Goal: Task Accomplishment & Management: Use online tool/utility

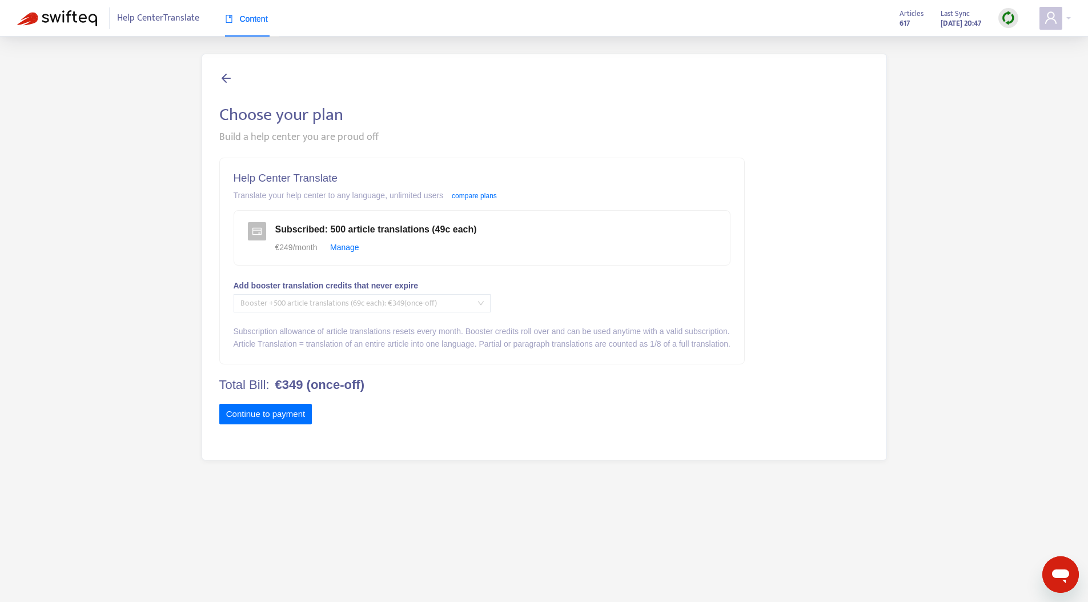
click at [443, 300] on span "Booster +500 article translations (69c each) : € 349 (once-off)" at bounding box center [361, 303] width 243 height 17
click at [420, 306] on span "Booster +500 article translations (69c each) : € 349 (once-off)" at bounding box center [361, 303] width 243 height 17
click at [481, 196] on link "compare plans" at bounding box center [474, 196] width 45 height 8
click at [93, 236] on div "Choose your plan Build a help center you are proud off Help Center Translate Tr…" at bounding box center [544, 257] width 1054 height 407
click at [86, 17] on img at bounding box center [57, 18] width 80 height 16
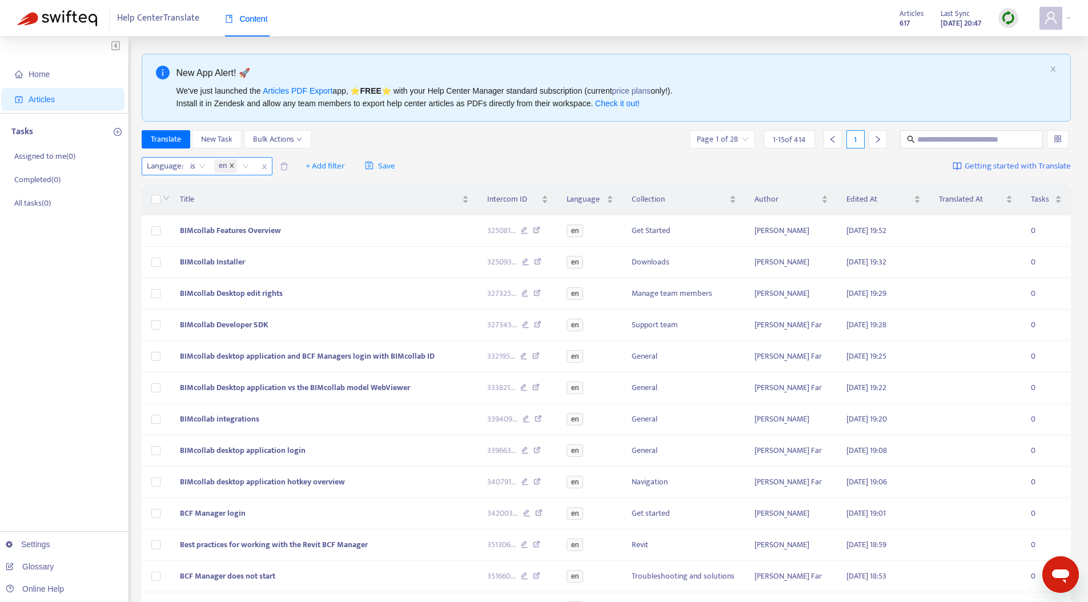
click at [232, 164] on icon "close" at bounding box center [232, 166] width 4 height 4
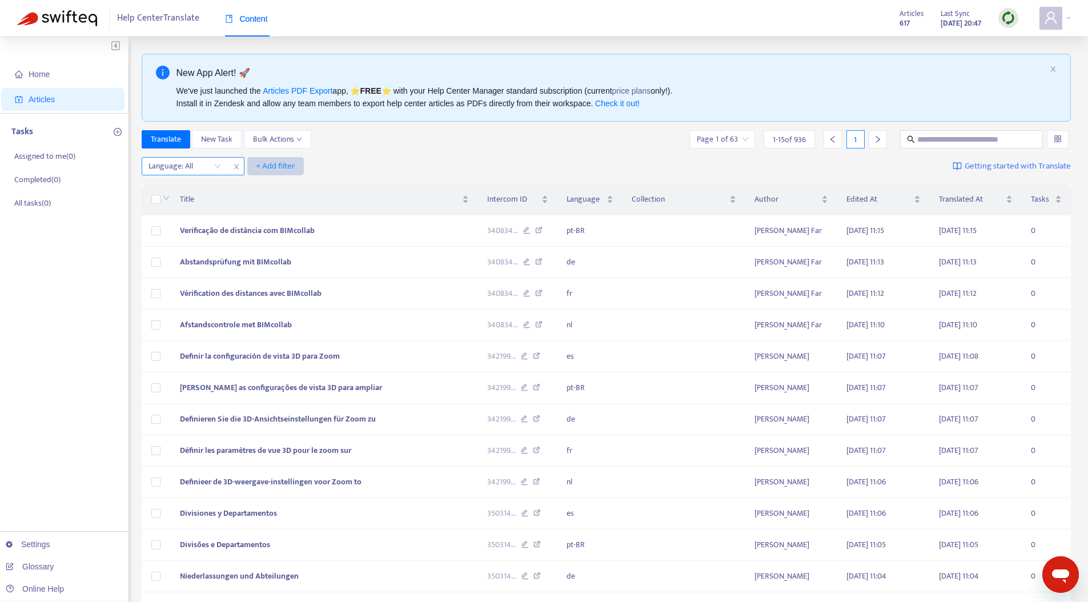
click at [278, 168] on span "+ Add filter" at bounding box center [275, 166] width 39 height 14
click at [288, 183] on span "Not translated to" at bounding box center [291, 189] width 71 height 13
click at [388, 164] on span "+ Add filter" at bounding box center [381, 166] width 39 height 14
click at [311, 170] on div at bounding box center [284, 166] width 69 height 14
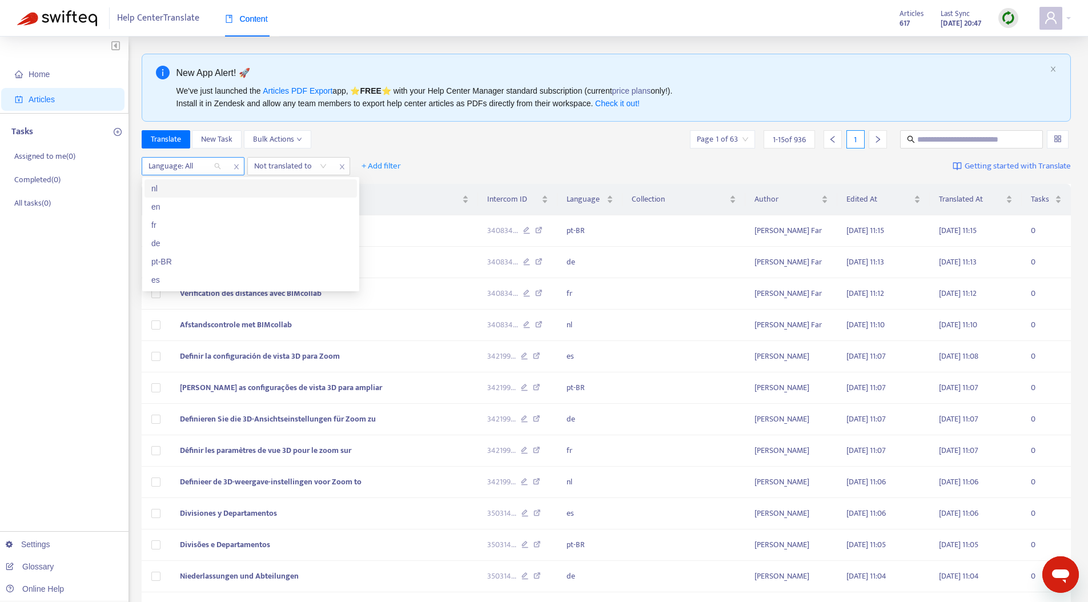
click at [206, 160] on div at bounding box center [178, 166] width 69 height 14
click at [176, 210] on div "en" at bounding box center [250, 206] width 199 height 13
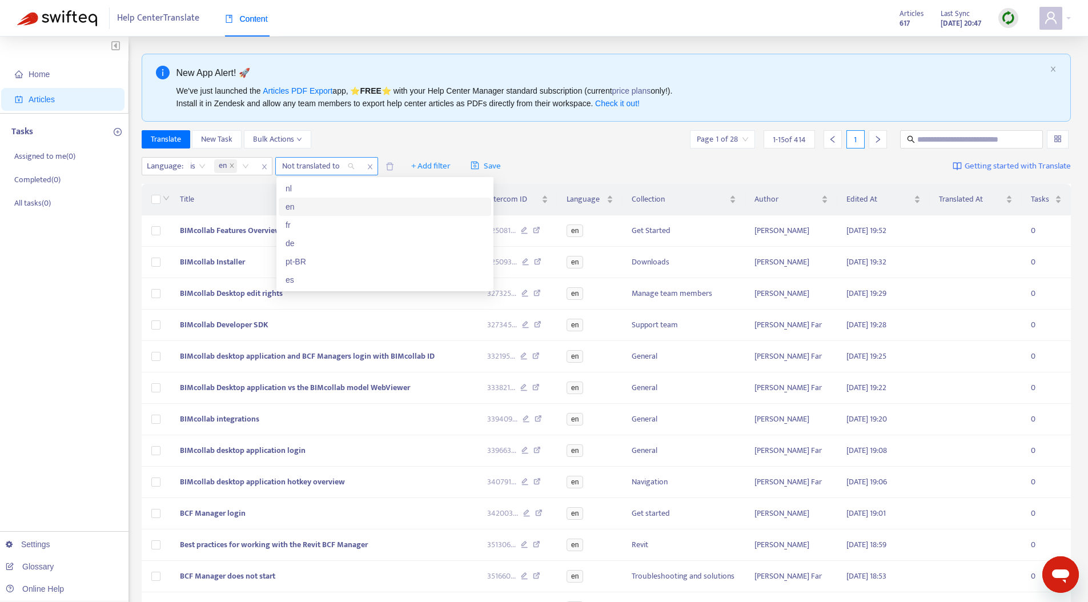
click at [316, 164] on div at bounding box center [312, 166] width 69 height 14
click at [311, 187] on div "nl" at bounding box center [385, 188] width 199 height 13
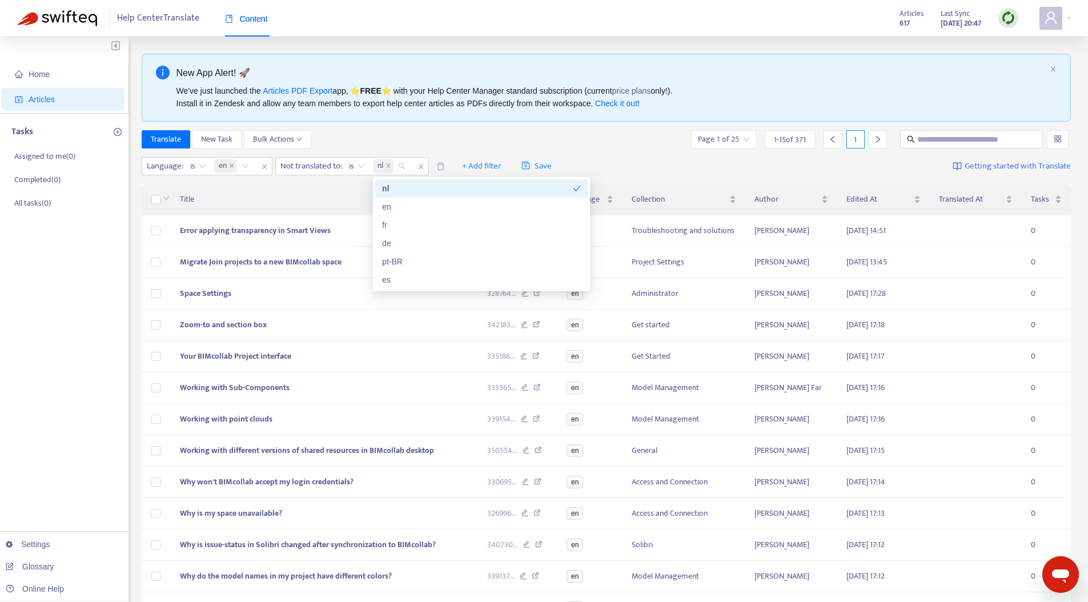
click at [409, 138] on div "Translate New Task Bulk Actions Page 1 of 25 1 - 15 of 371 1" at bounding box center [607, 139] width 930 height 18
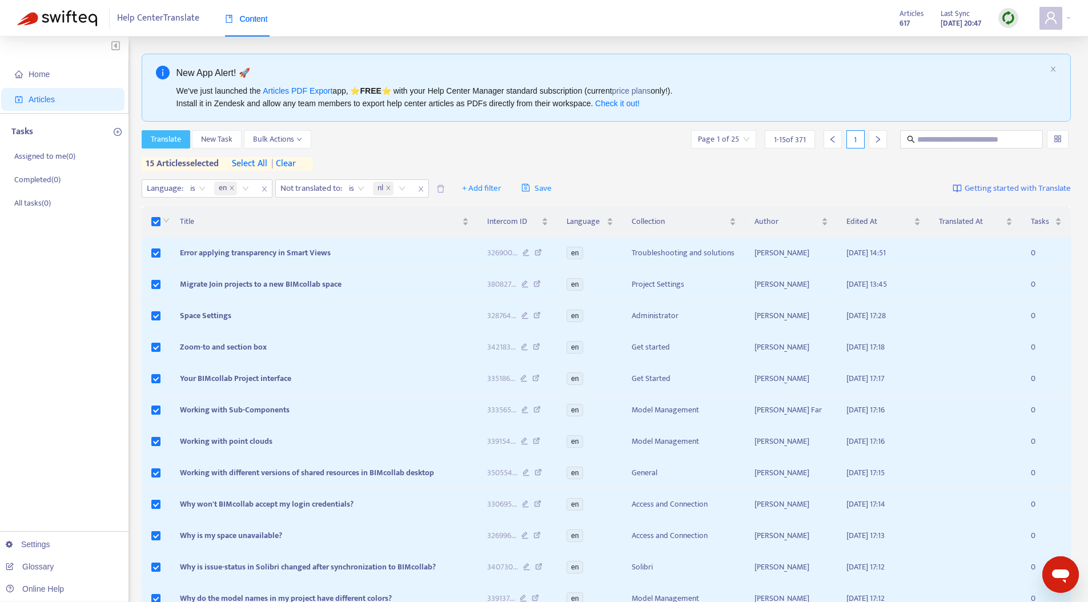
click at [179, 140] on span "Translate" at bounding box center [166, 139] width 30 height 13
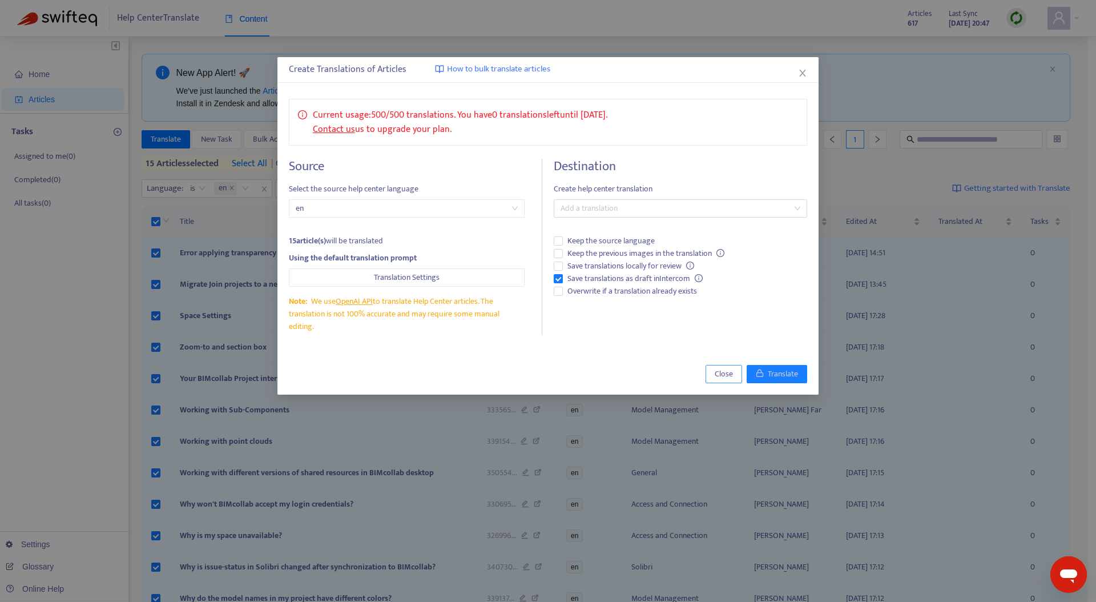
click at [715, 372] on span "Close" at bounding box center [724, 374] width 18 height 13
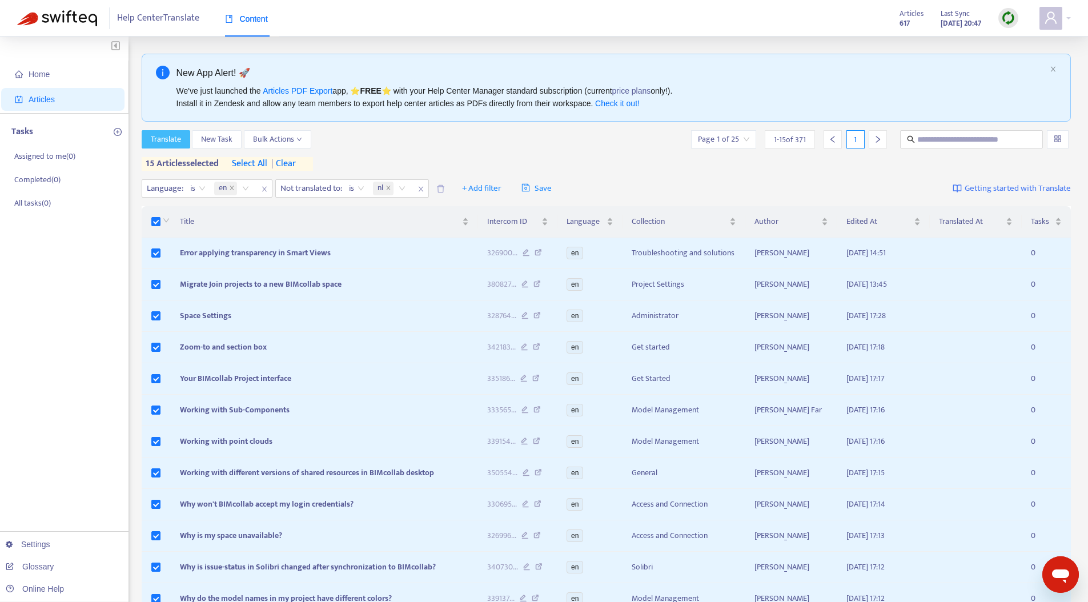
click at [167, 139] on span "Translate" at bounding box center [166, 139] width 30 height 13
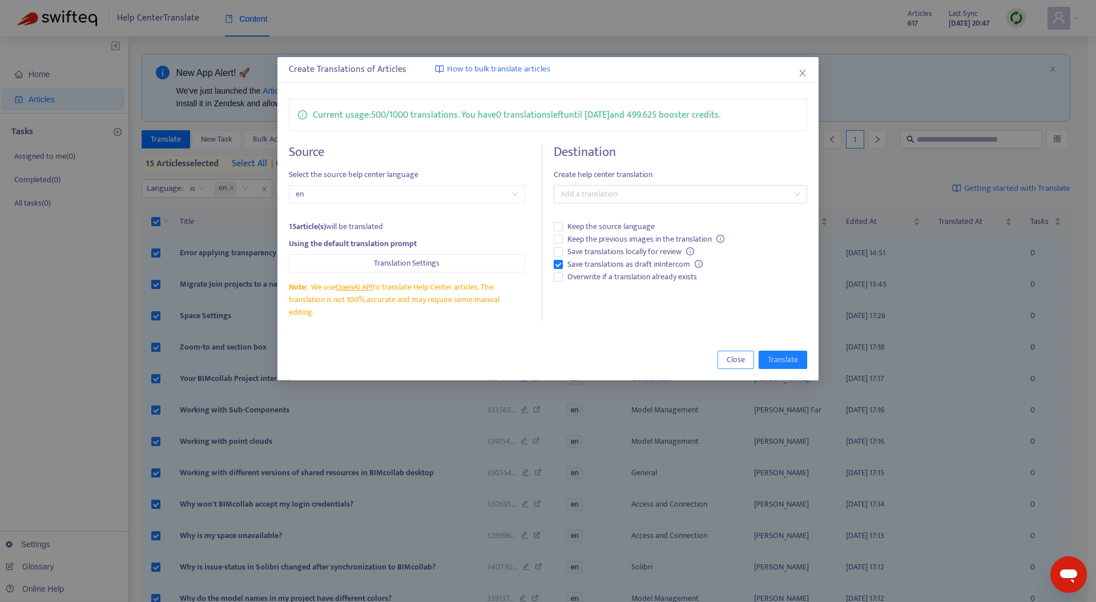
click at [737, 358] on span "Close" at bounding box center [736, 360] width 18 height 13
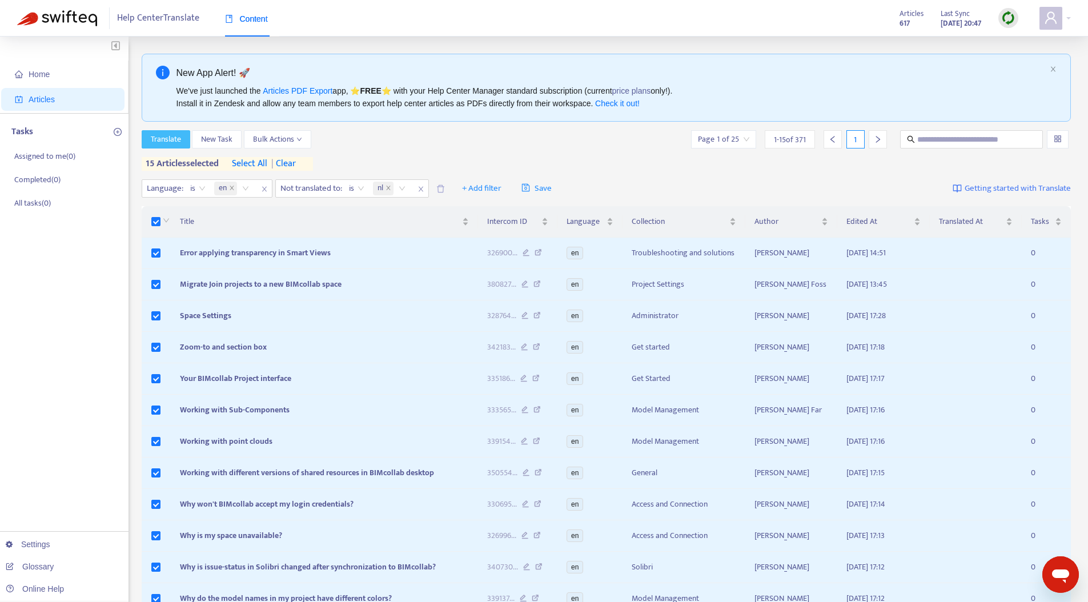
click at [171, 137] on span "Translate" at bounding box center [166, 139] width 30 height 13
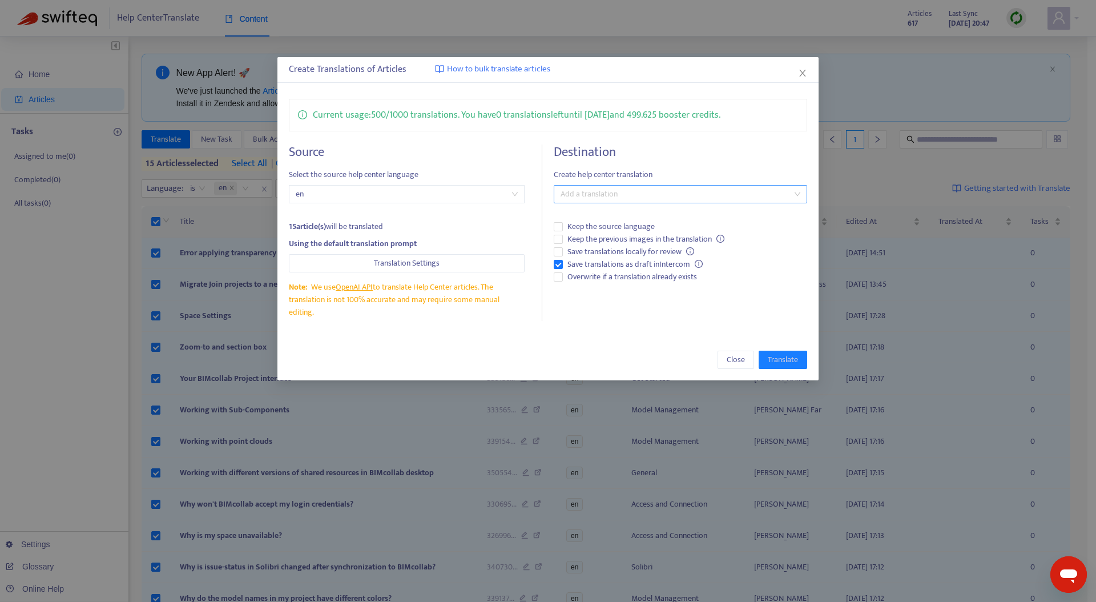
click at [660, 192] on div at bounding box center [675, 194] width 236 height 14
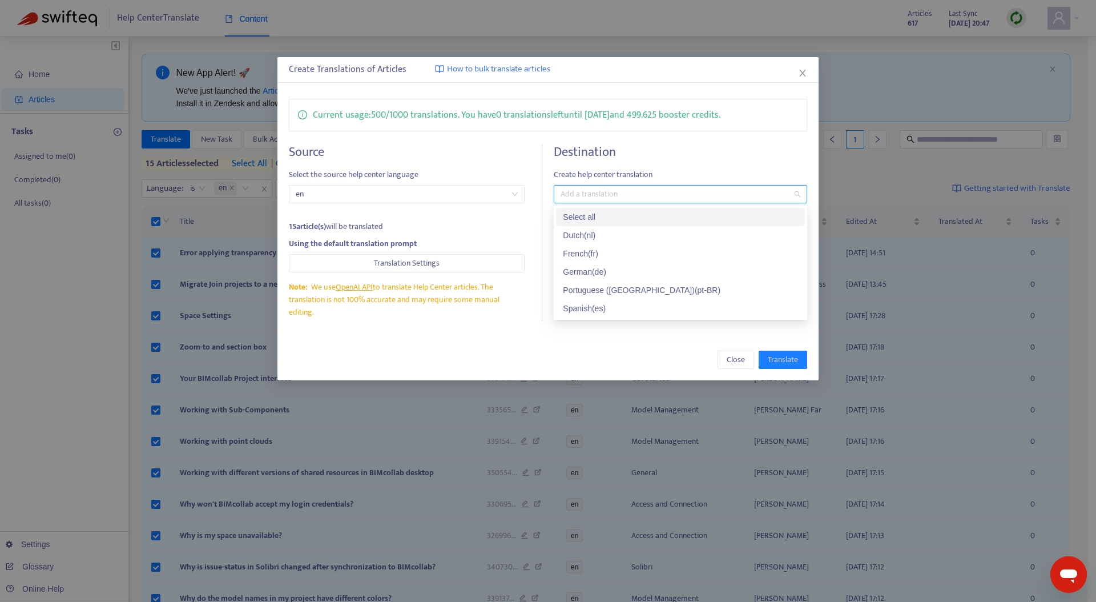
click at [616, 219] on div "Select all" at bounding box center [680, 217] width 235 height 13
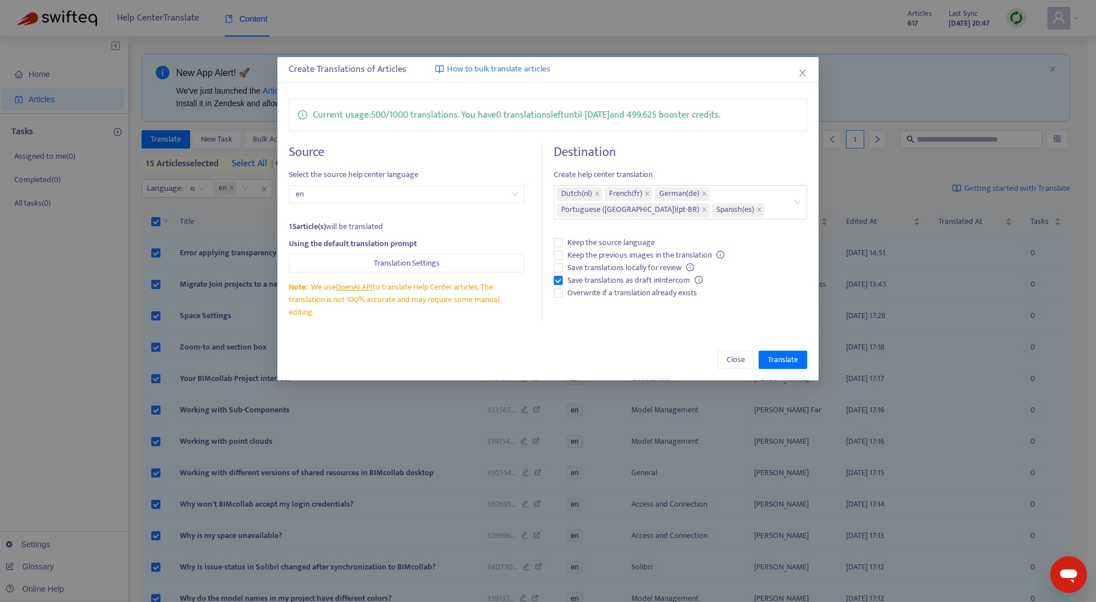
click at [690, 144] on h4 "Destination" at bounding box center [681, 151] width 254 height 15
click at [741, 360] on span "Close" at bounding box center [736, 360] width 18 height 13
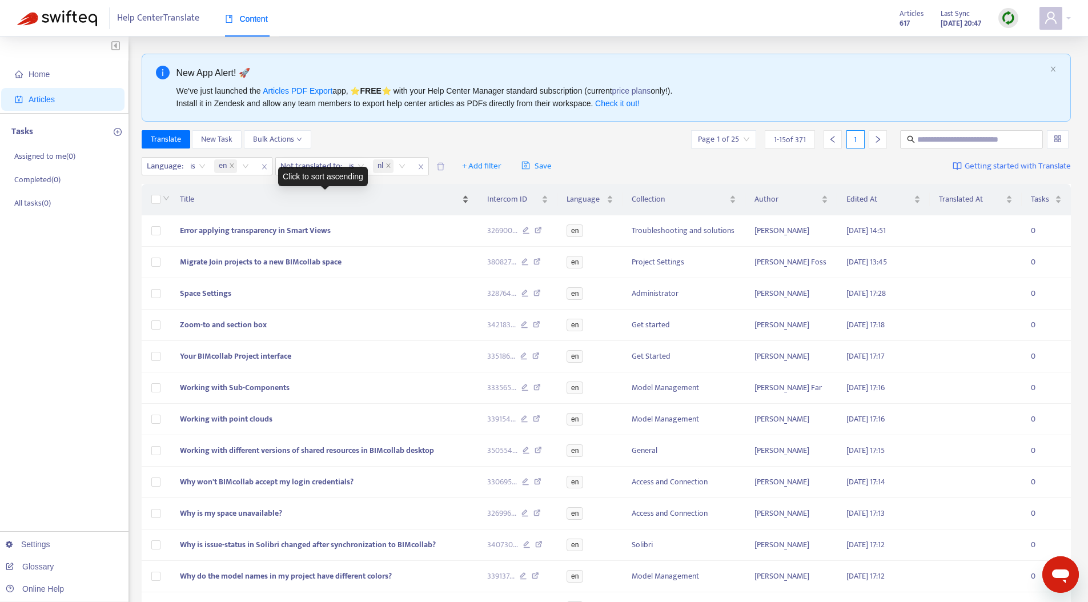
click at [191, 199] on span "Title" at bounding box center [320, 199] width 280 height 13
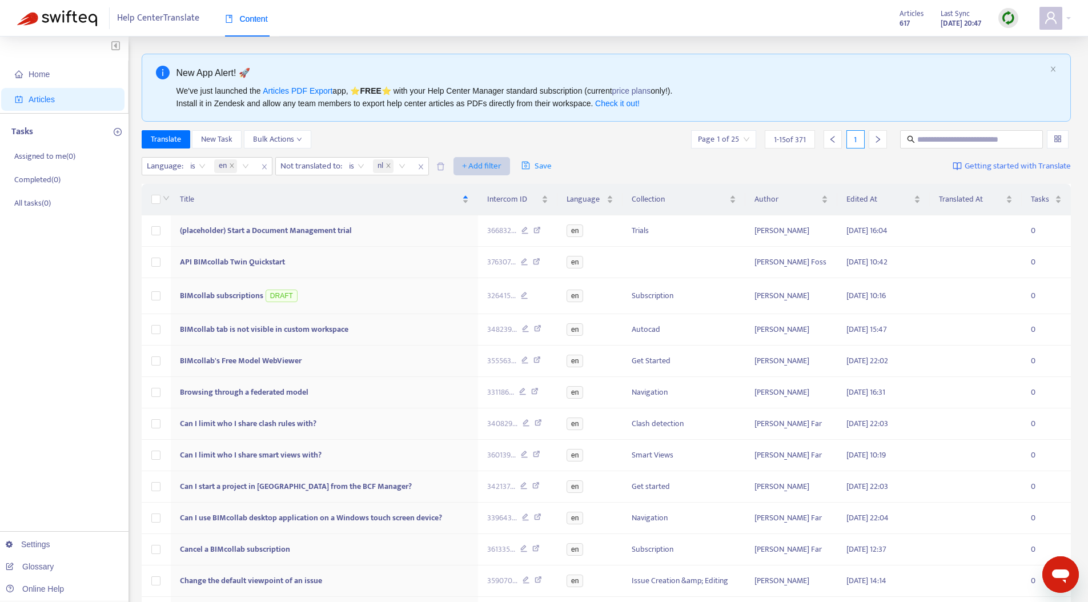
click at [495, 162] on span "+ Add filter" at bounding box center [481, 166] width 39 height 14
click at [505, 181] on li "Help Center" at bounding box center [501, 189] width 85 height 18
click at [496, 164] on div at bounding box center [469, 166] width 69 height 14
drag, startPoint x: 489, startPoint y: 188, endPoint x: 508, endPoint y: 153, distance: 39.9
click at [489, 188] on div "BIMcollab Help Center" at bounding box center [543, 188] width 199 height 13
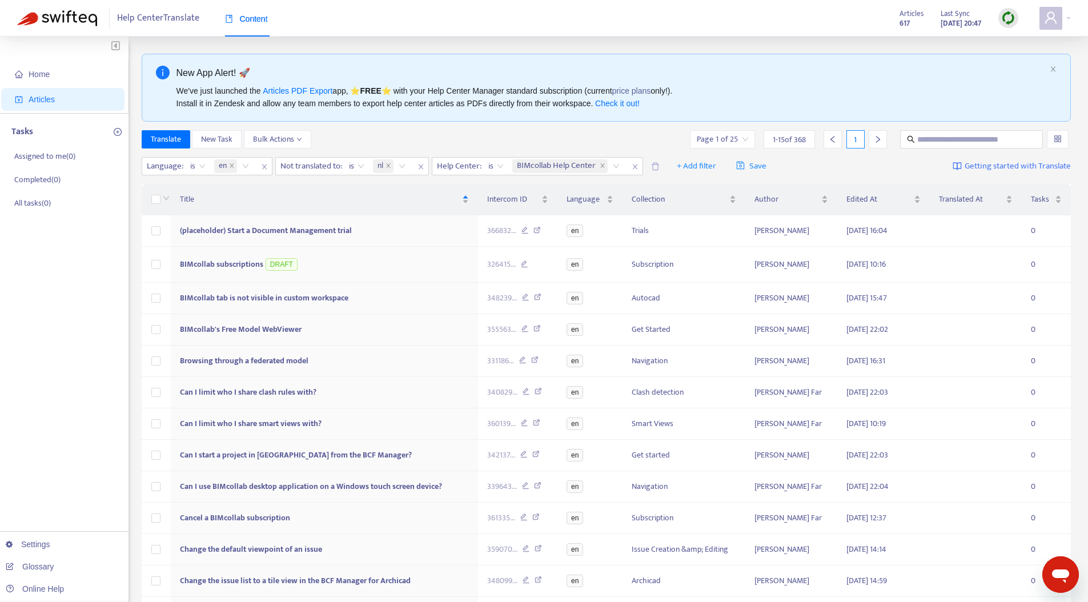
click at [515, 131] on div "Translate New Task Bulk Actions Page 1 of 25 1 - 15 of 368 1" at bounding box center [607, 139] width 930 height 18
click at [689, 167] on span "+ Add filter" at bounding box center [696, 166] width 39 height 14
click at [583, 143] on div "Translate New Task Bulk Actions Page 1 of 25 1 - 15 of 368 1" at bounding box center [607, 139] width 930 height 18
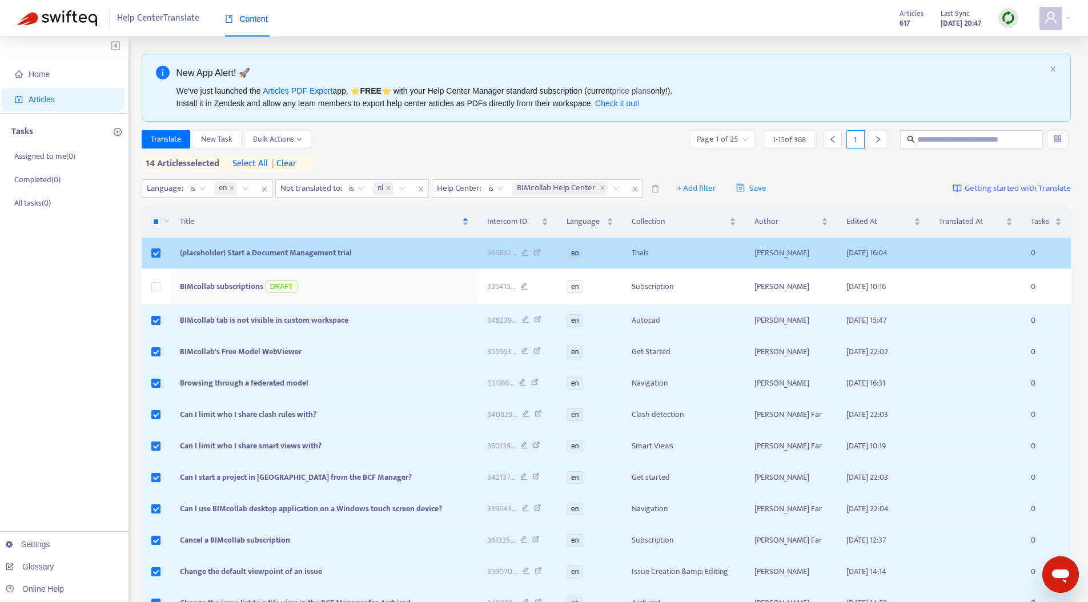
click at [155, 259] on td at bounding box center [157, 253] width 30 height 31
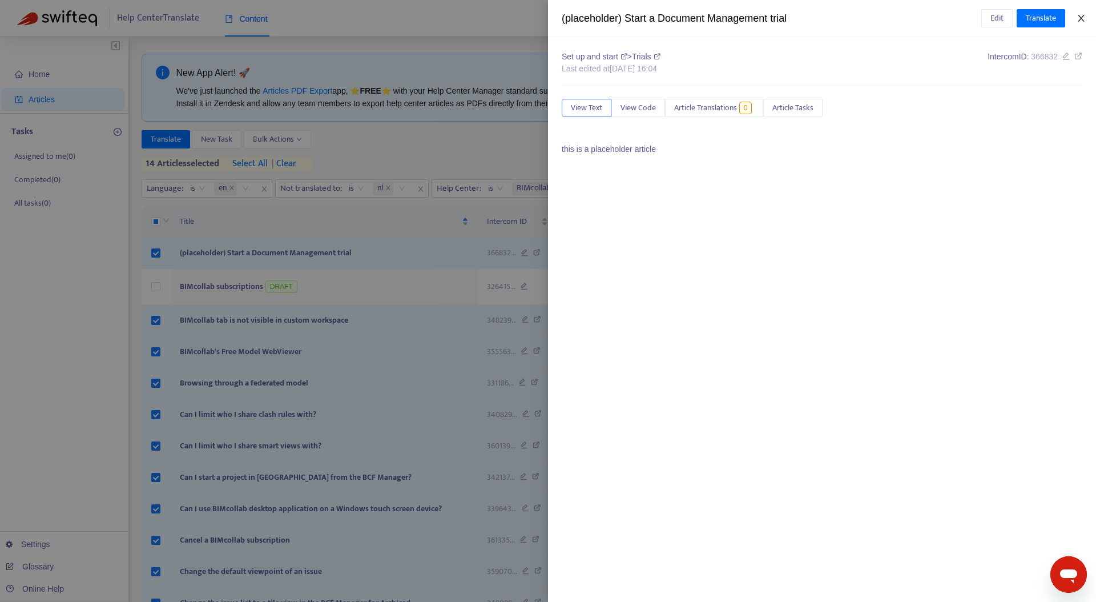
click at [1077, 18] on icon "close" at bounding box center [1081, 18] width 9 height 9
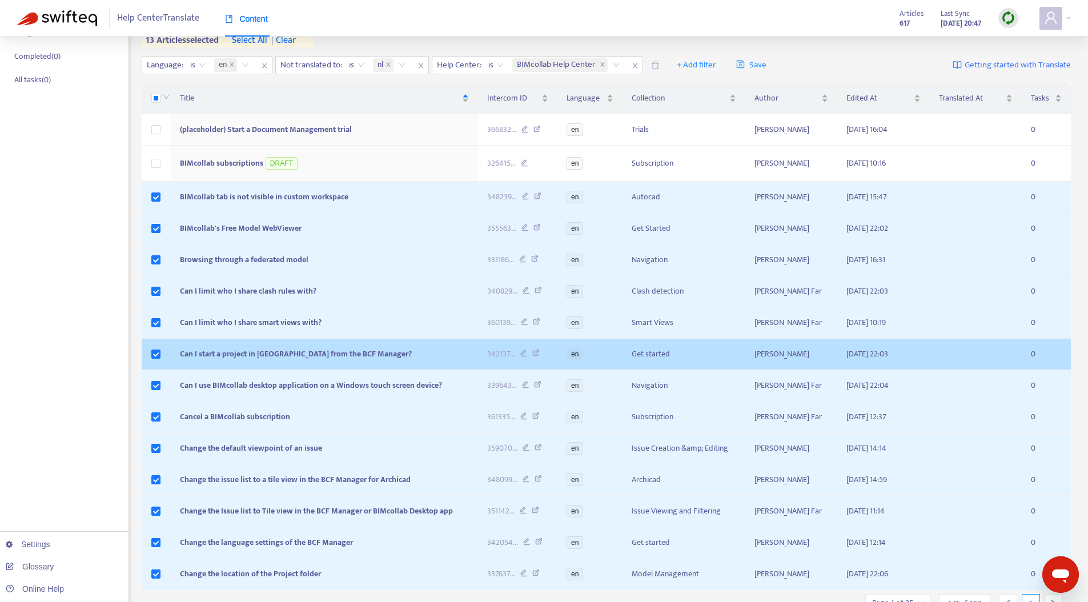
scroll to position [69, 0]
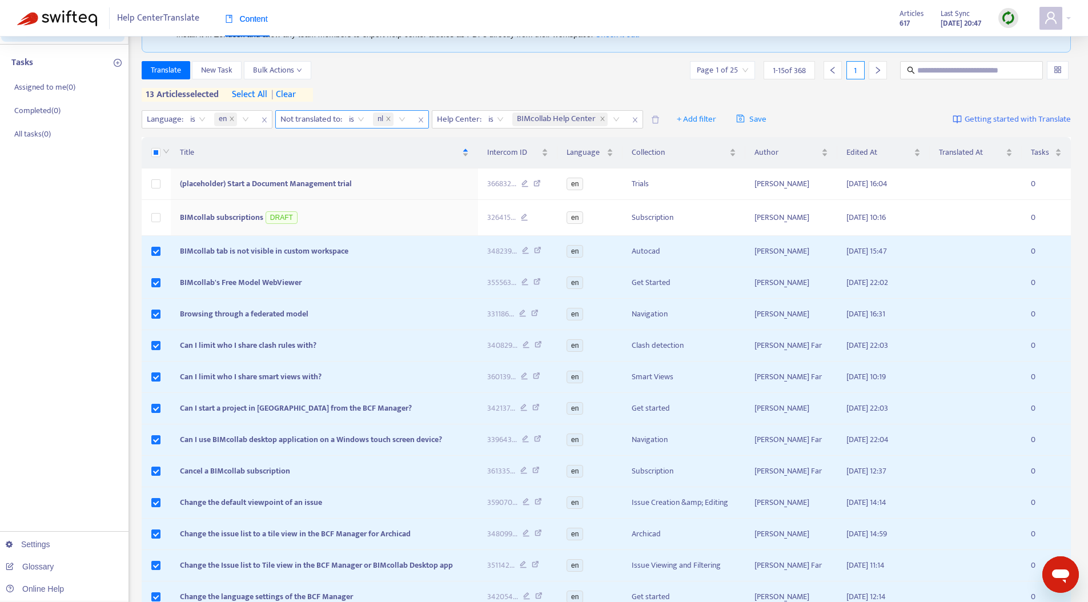
click at [422, 119] on icon "close" at bounding box center [420, 120] width 7 height 7
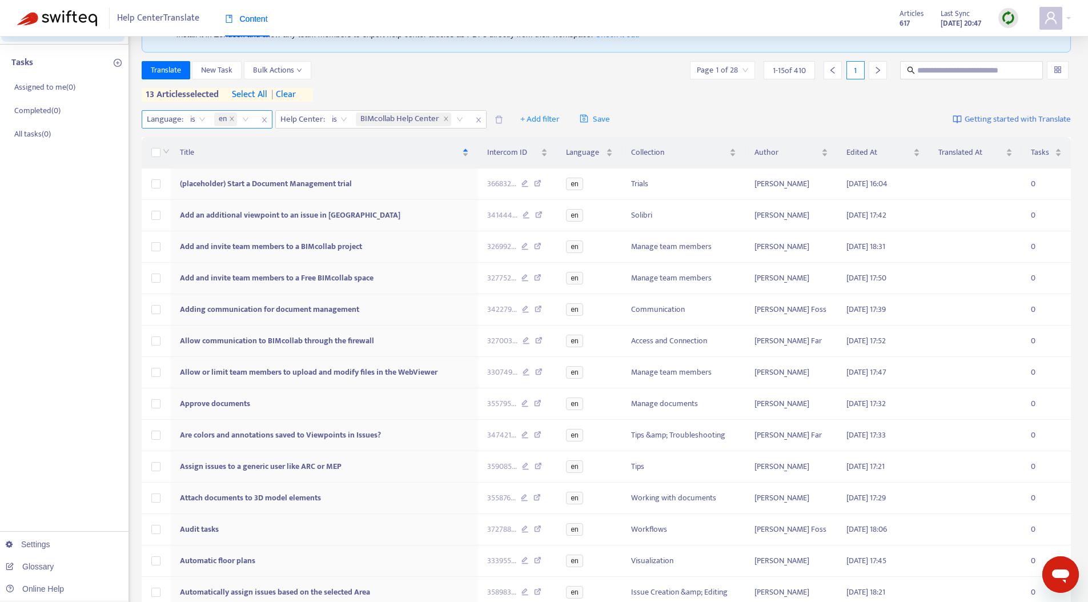
click at [227, 120] on span "en" at bounding box center [225, 120] width 23 height 14
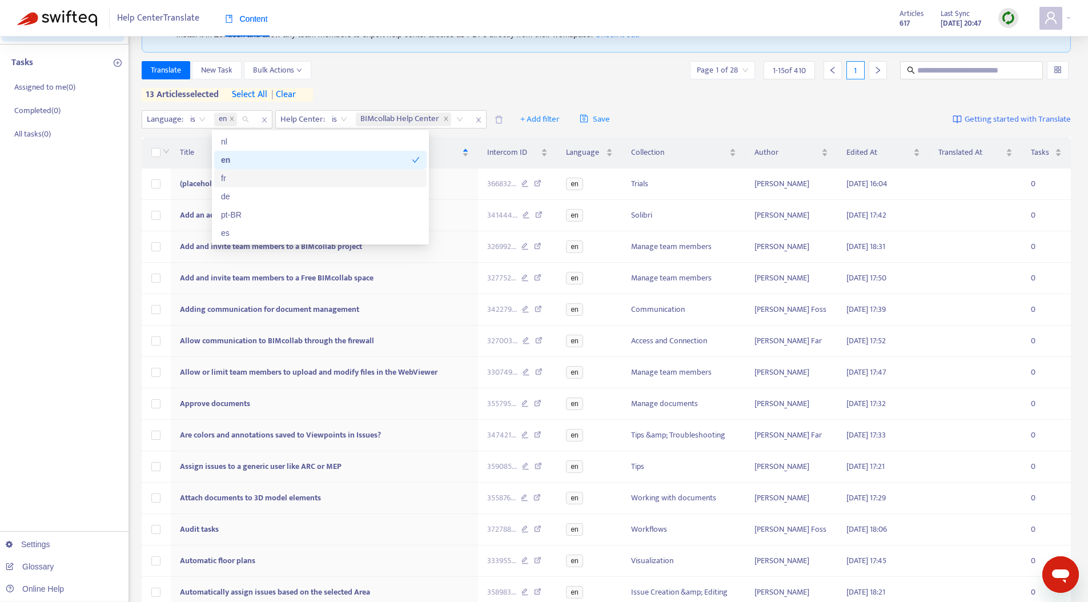
click at [270, 172] on div "fr" at bounding box center [320, 178] width 199 height 13
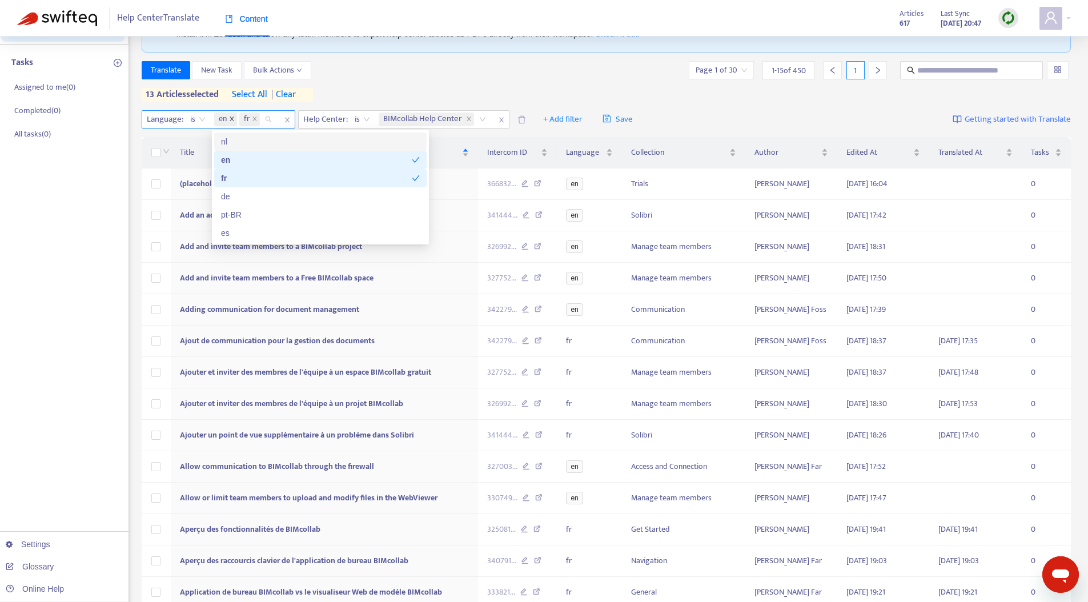
click at [230, 121] on icon "close" at bounding box center [232, 119] width 6 height 6
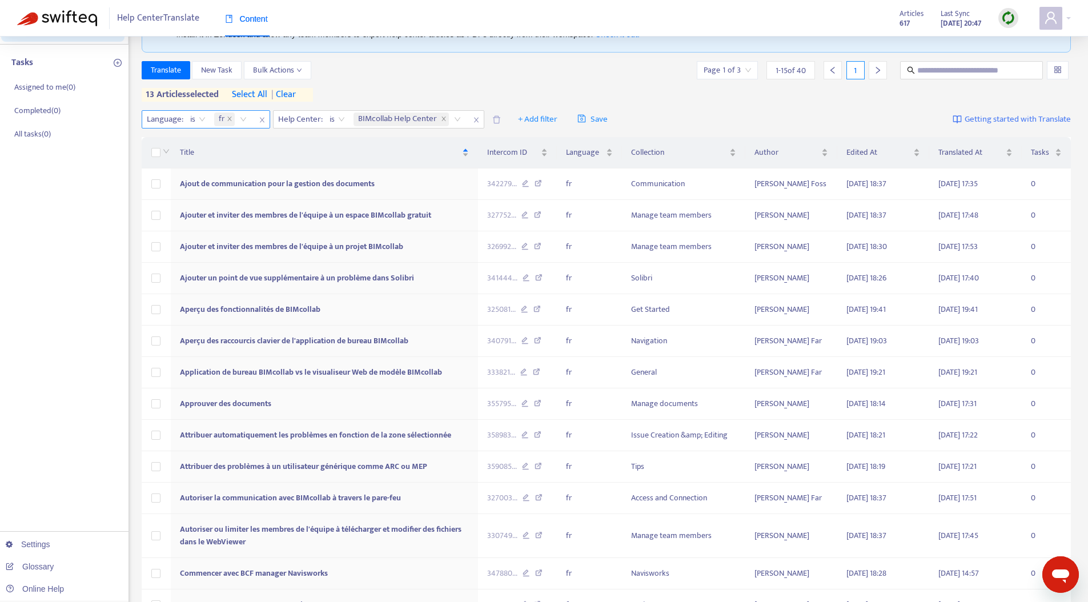
click at [362, 66] on div "Translate New Task Bulk Actions Page 1 of 3 1 - 15 of 40 1" at bounding box center [607, 70] width 930 height 18
click at [243, 117] on div "fr" at bounding box center [232, 119] width 41 height 17
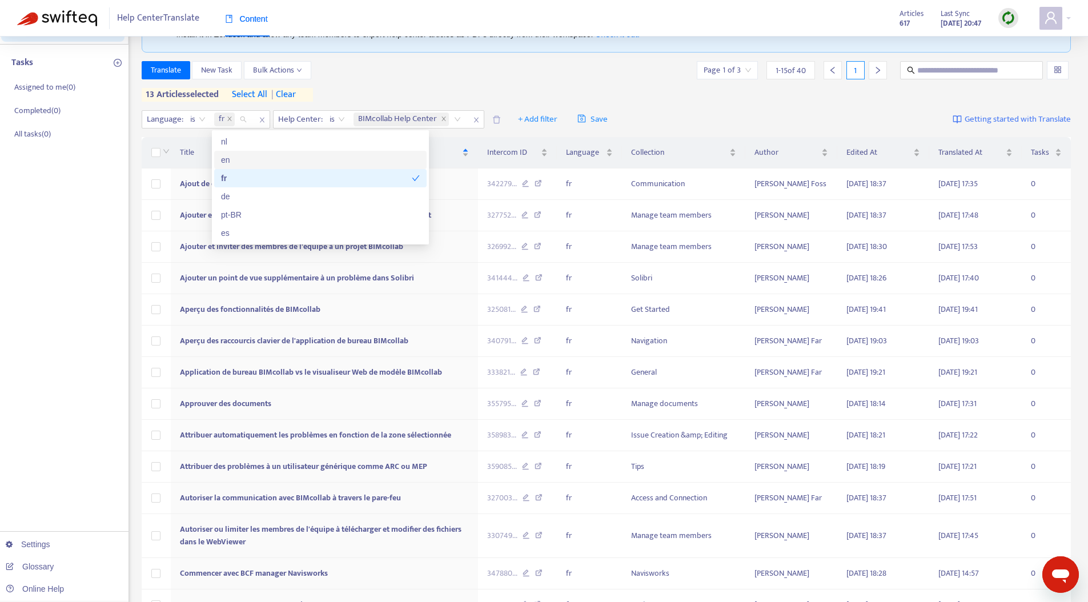
click at [260, 155] on div "en" at bounding box center [320, 160] width 199 height 13
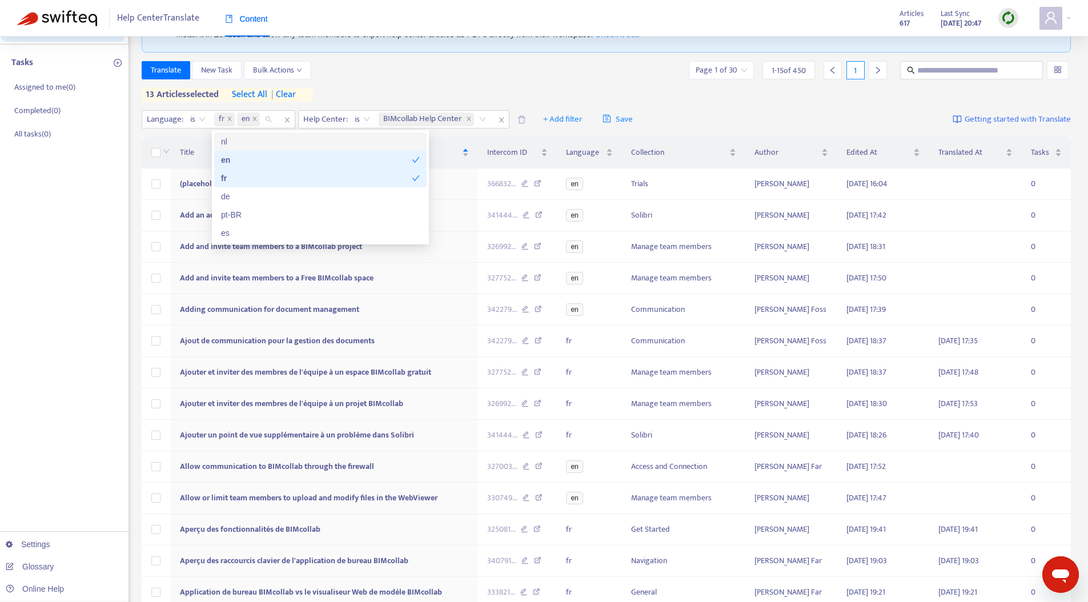
click at [350, 73] on div "Translate New Task Bulk Actions Page 1 of 30 1 - 15 of 450 1" at bounding box center [607, 70] width 930 height 18
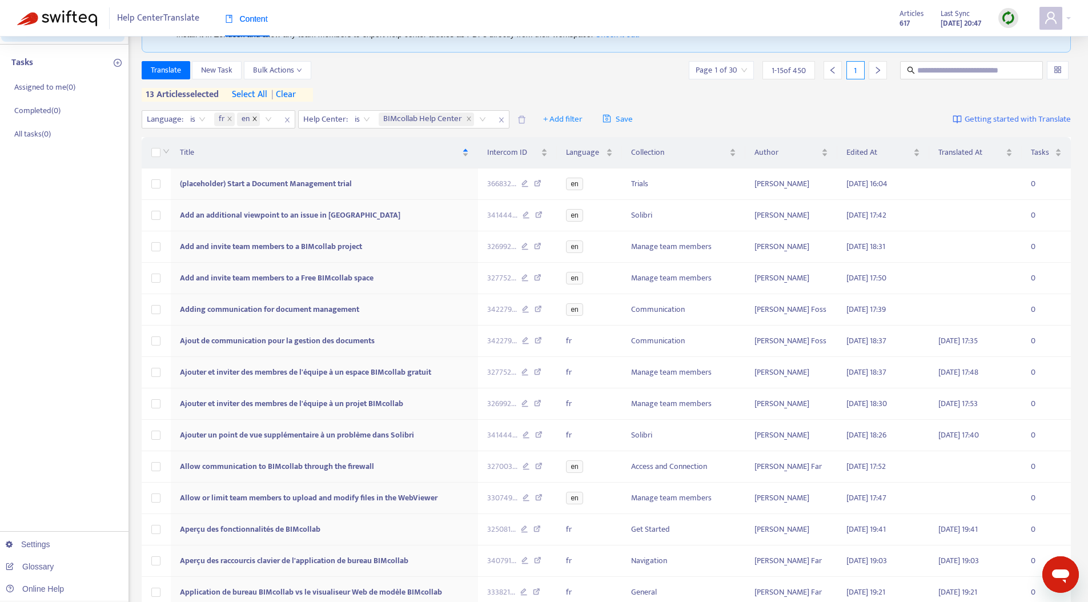
click at [252, 118] on icon "close" at bounding box center [255, 119] width 6 height 6
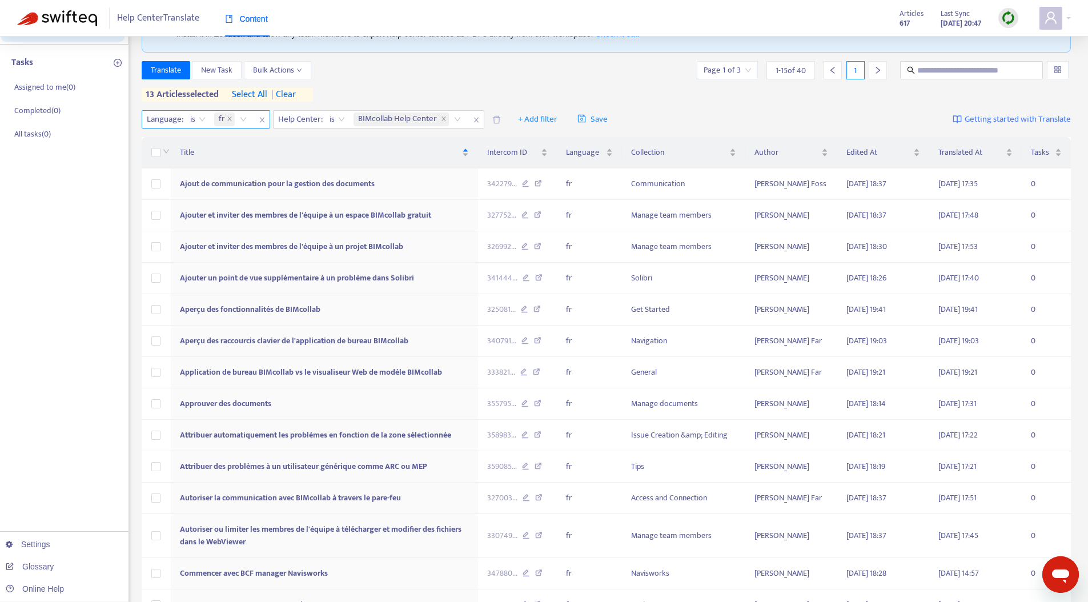
click at [244, 119] on div "fr" at bounding box center [232, 119] width 41 height 17
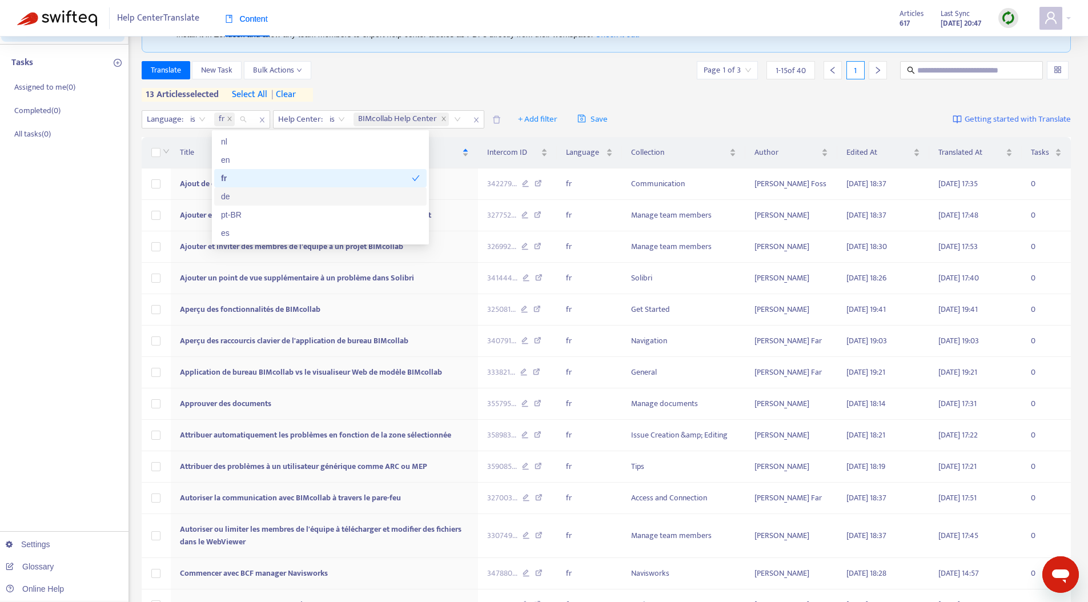
click at [256, 195] on div "de" at bounding box center [320, 196] width 199 height 13
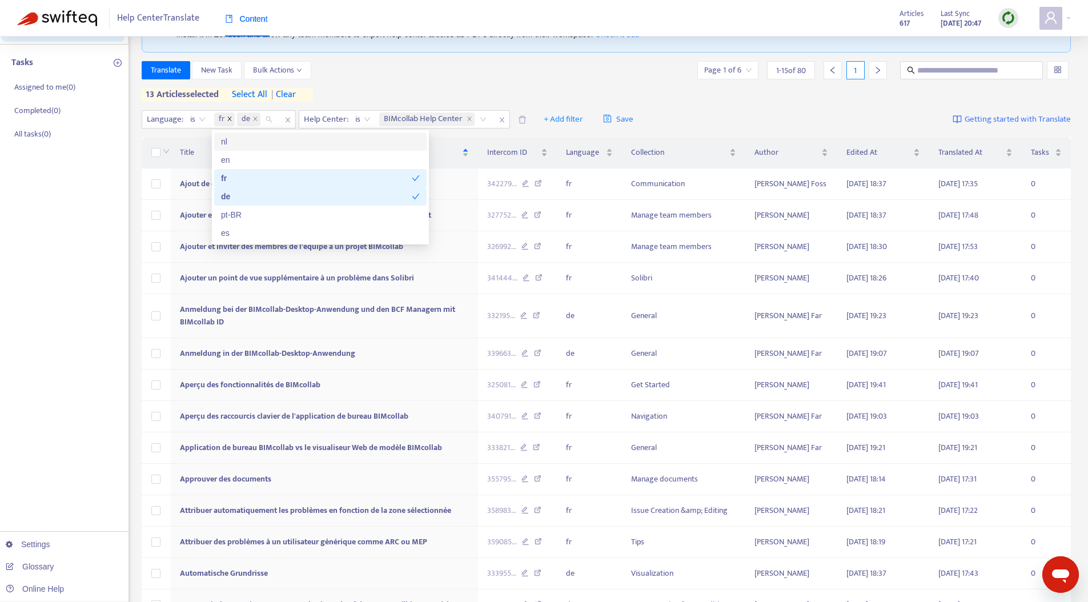
click at [228, 119] on icon "close" at bounding box center [230, 119] width 6 height 6
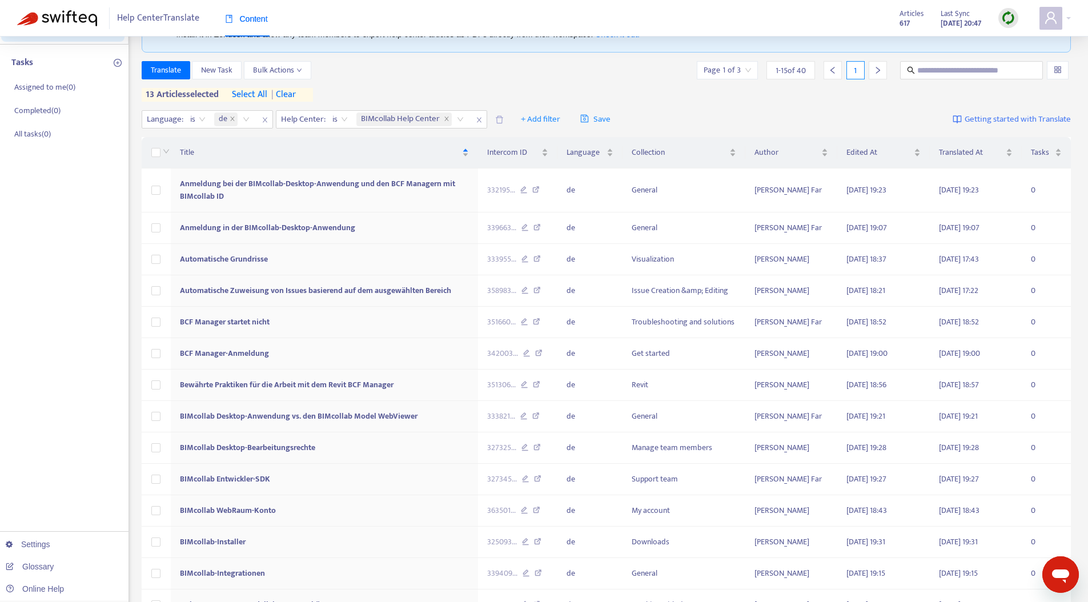
click at [236, 117] on span "de" at bounding box center [225, 120] width 23 height 14
click at [231, 120] on icon "close" at bounding box center [233, 119] width 6 height 6
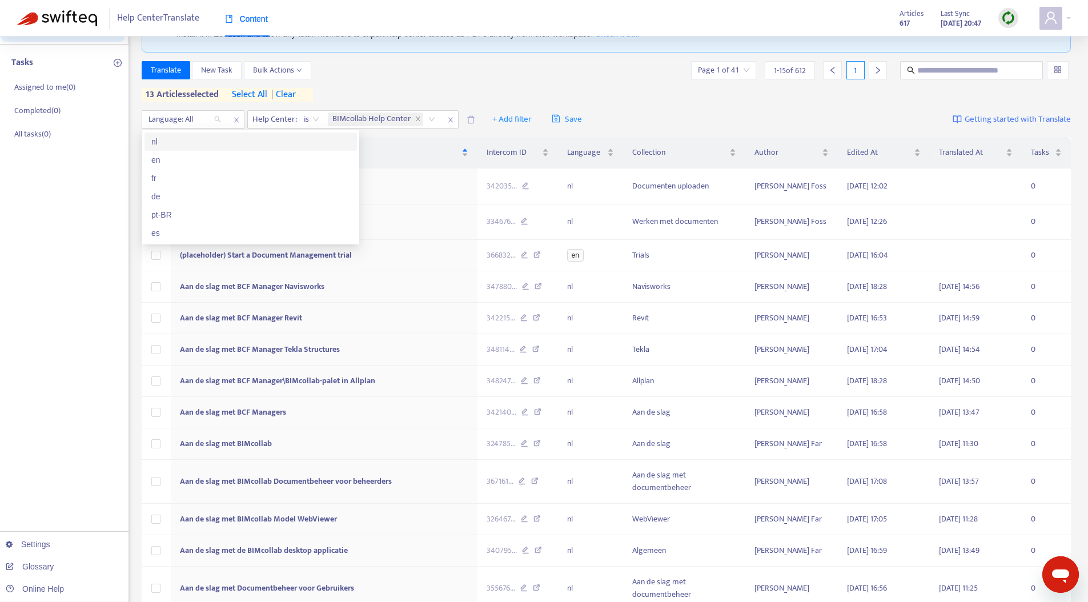
click at [208, 119] on div at bounding box center [178, 120] width 69 height 14
click at [191, 140] on div "nl" at bounding box center [250, 141] width 199 height 13
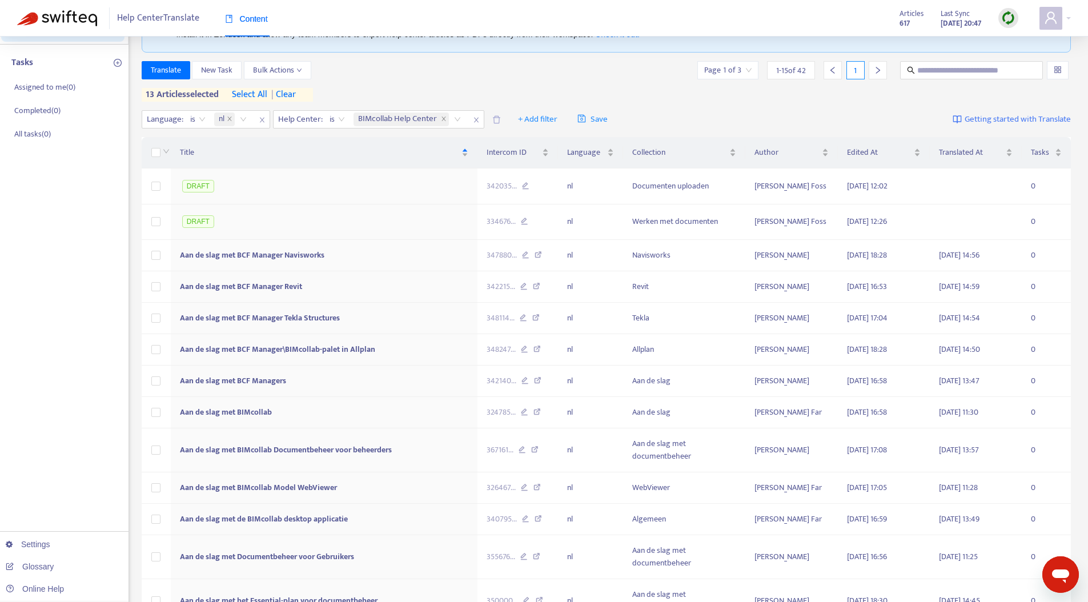
click at [439, 72] on div "Translate New Task Bulk Actions Page 1 of 3 1 - 15 of 42 1" at bounding box center [607, 70] width 930 height 18
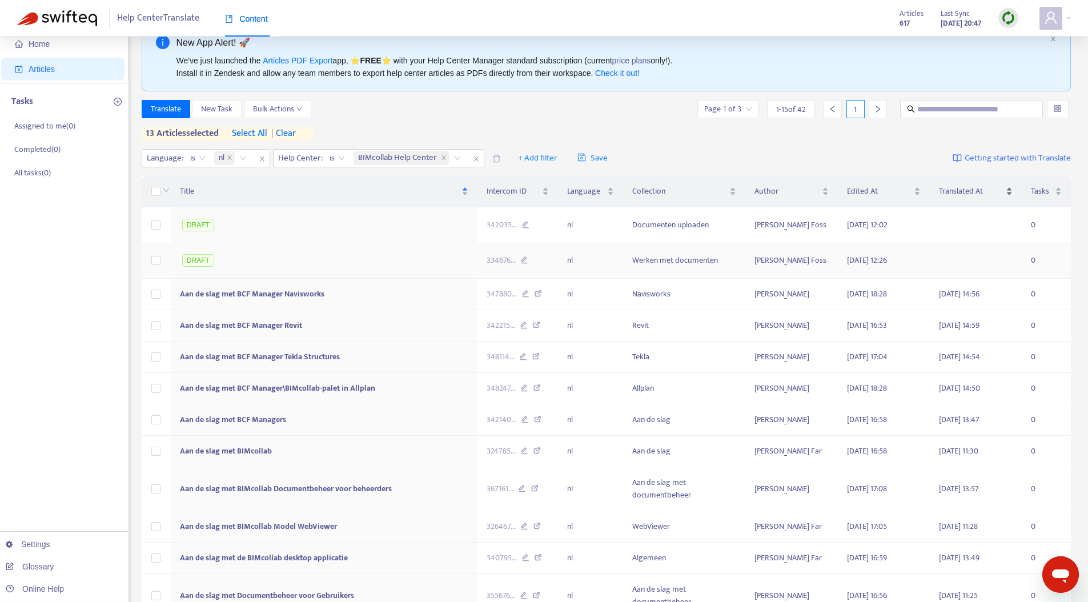
scroll to position [0, 0]
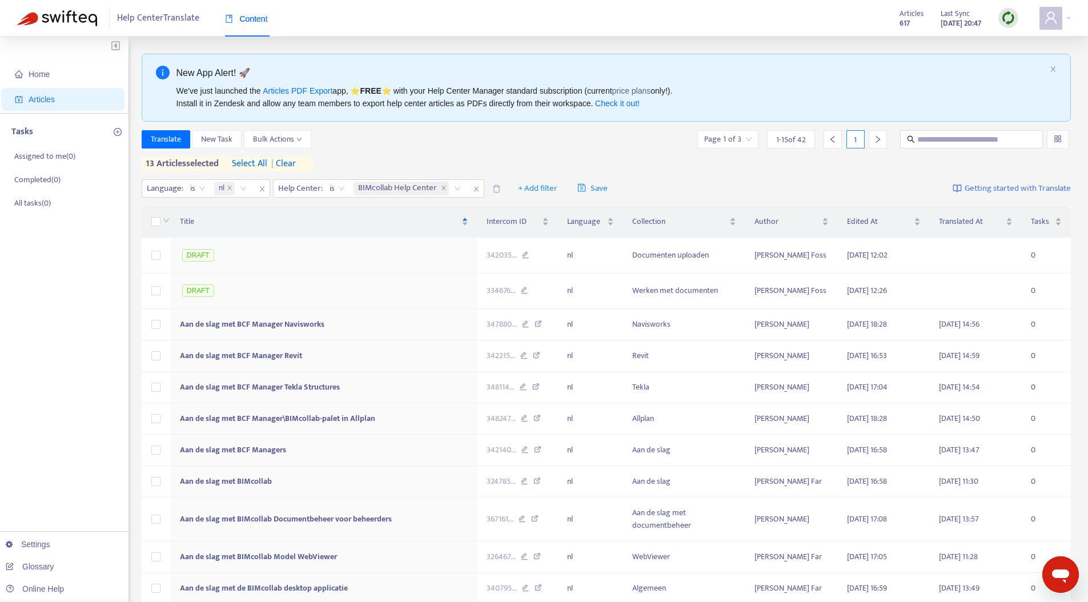
click at [879, 146] on div at bounding box center [878, 139] width 18 height 18
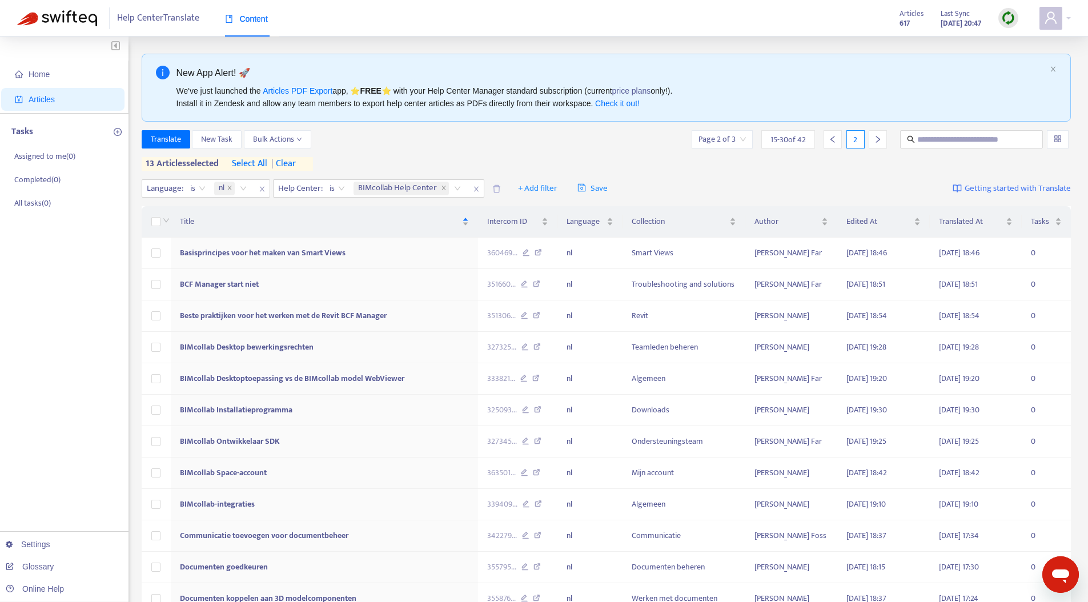
click at [879, 140] on icon "right" at bounding box center [878, 139] width 8 height 8
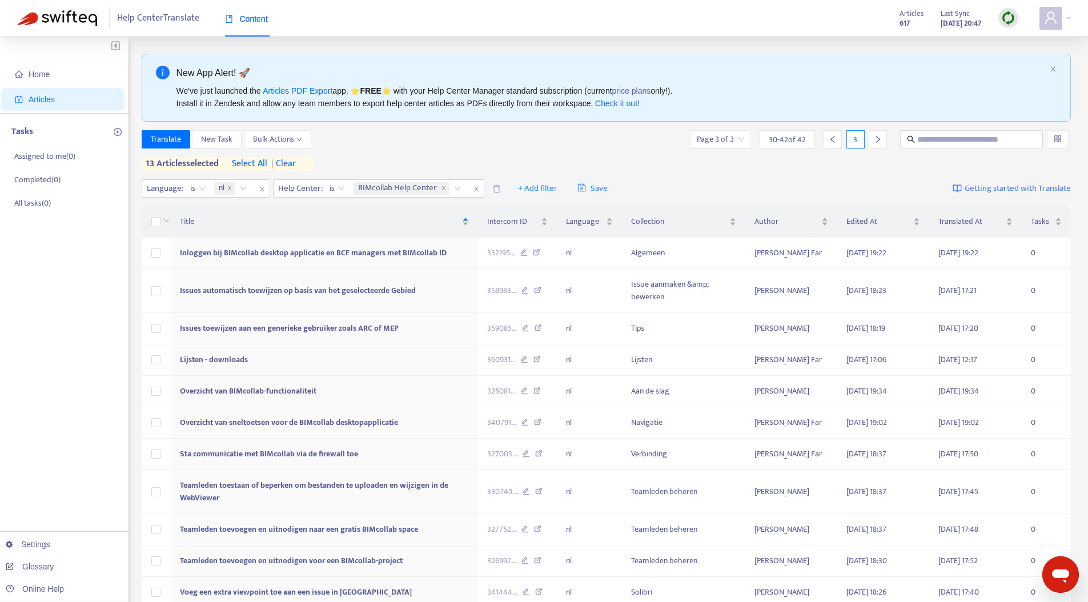
click at [879, 140] on icon "right" at bounding box center [878, 139] width 8 height 8
click at [41, 73] on span "Home" at bounding box center [39, 74] width 21 height 9
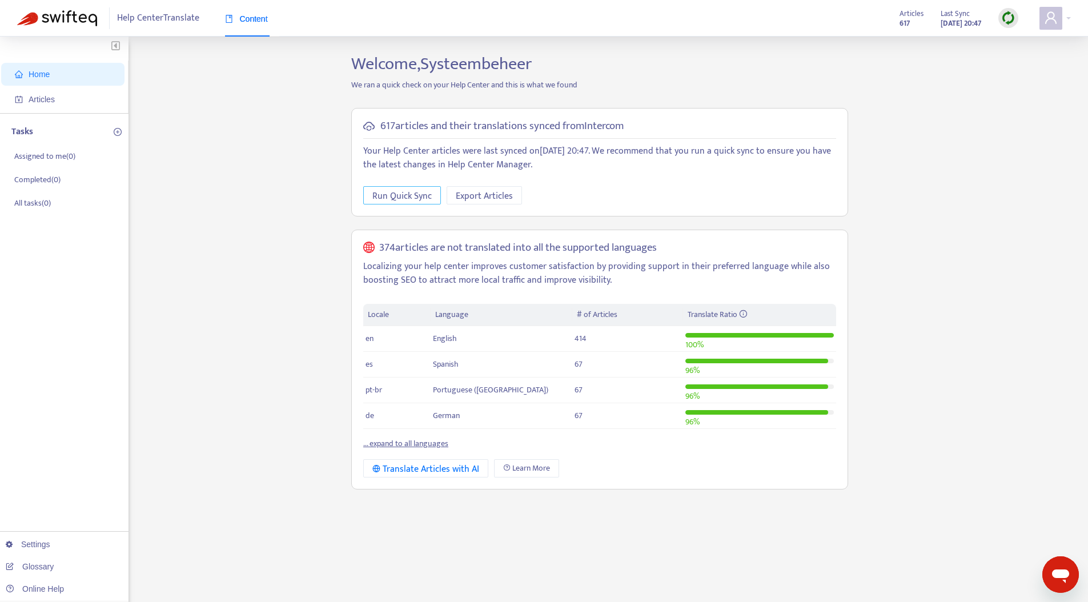
click at [389, 191] on span "Run Quick Sync" at bounding box center [401, 196] width 59 height 14
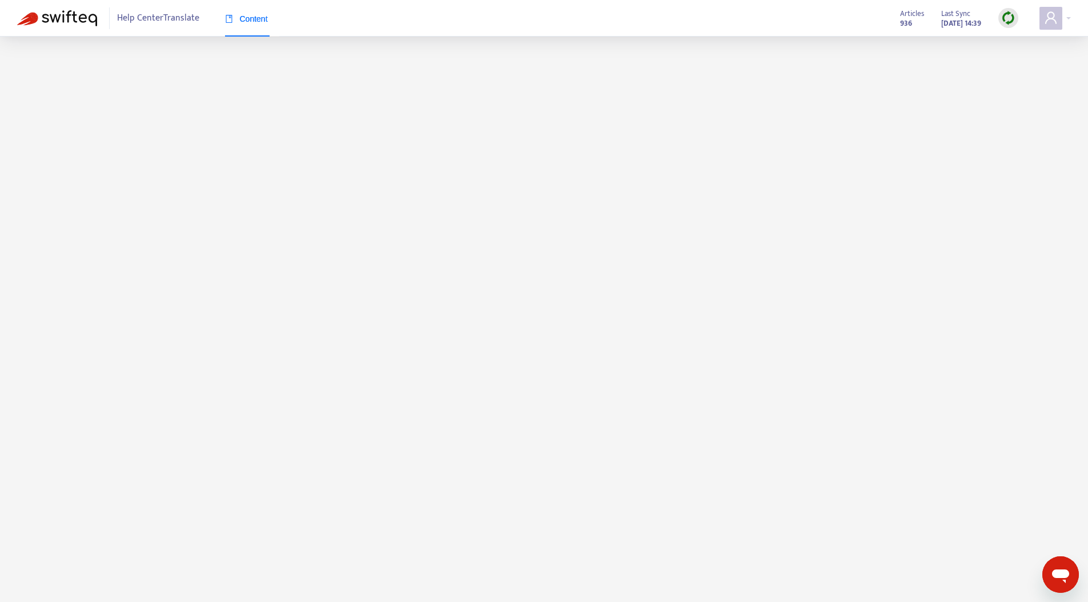
click at [58, 26] on div "Help Center Translate Content" at bounding box center [156, 18] width 278 height 37
click at [63, 23] on img at bounding box center [57, 18] width 80 height 16
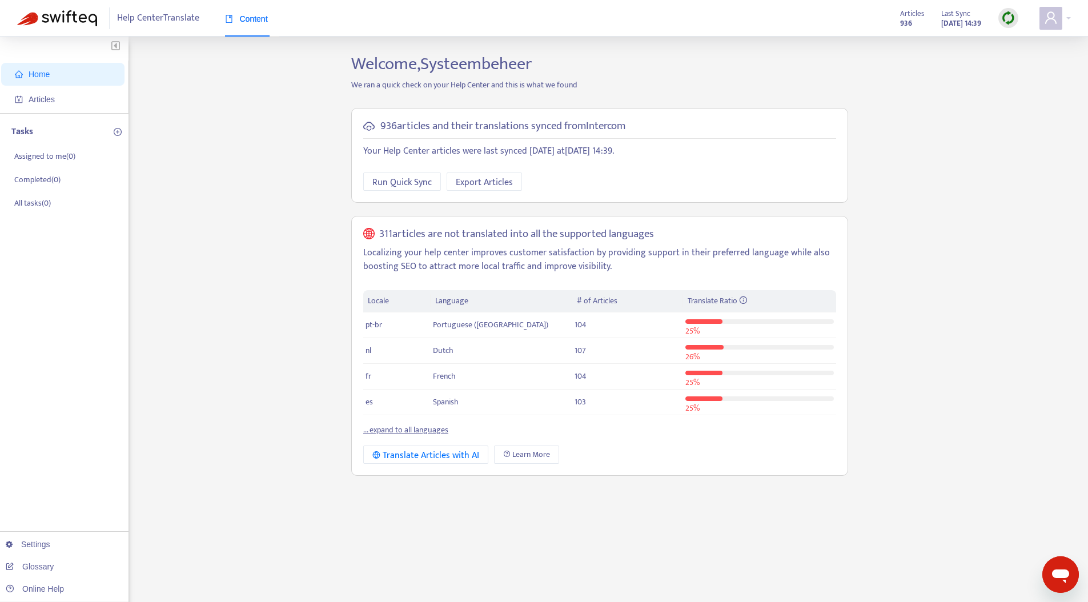
click at [421, 428] on link "... expand to all languages" at bounding box center [405, 429] width 85 height 13
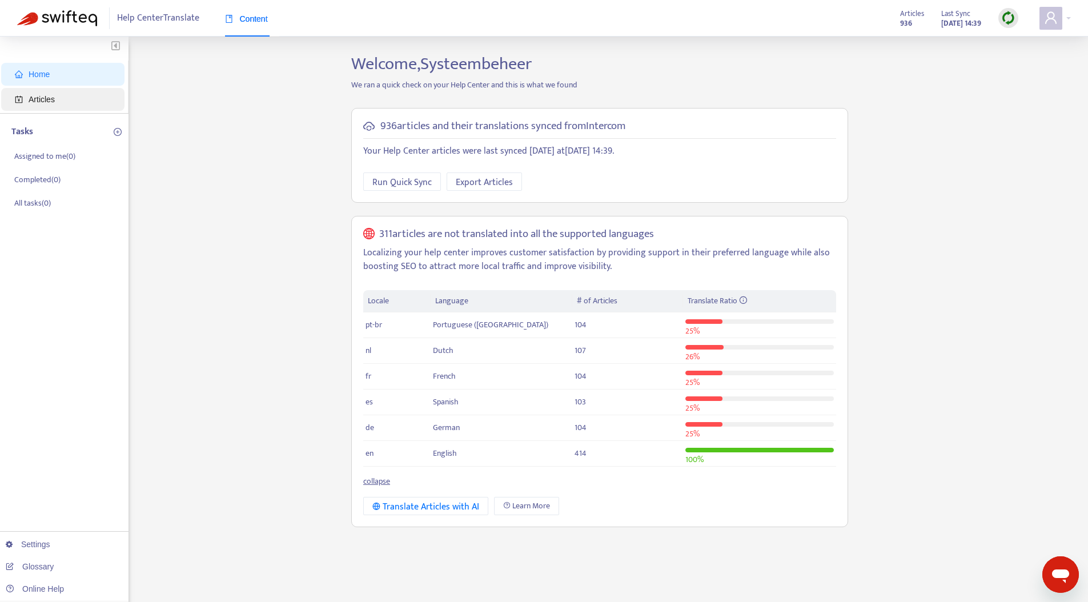
click at [66, 99] on span "Articles" at bounding box center [65, 99] width 101 height 23
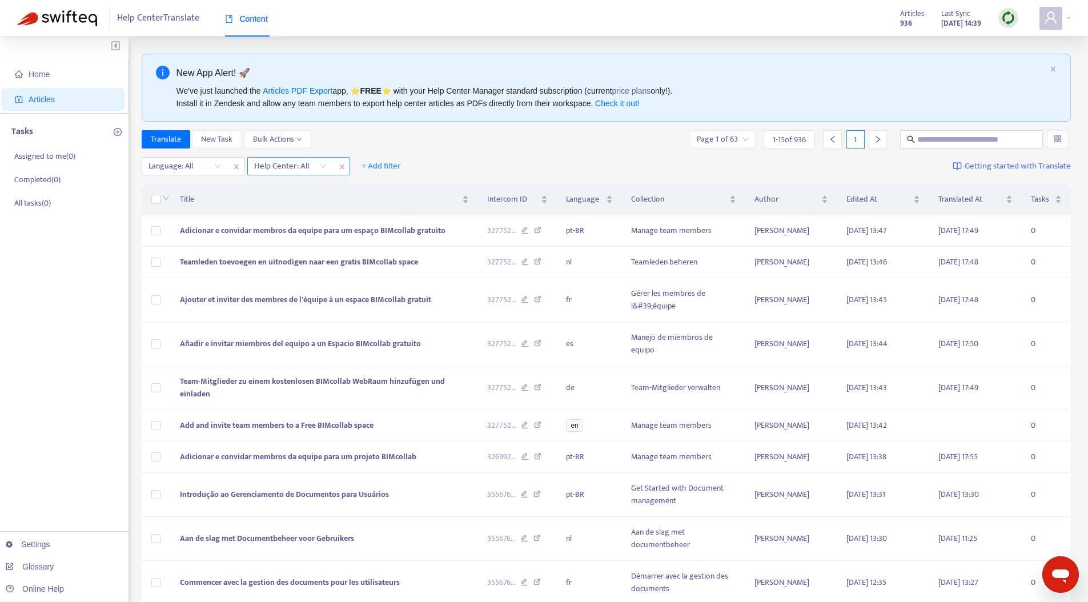
click at [295, 167] on div at bounding box center [284, 166] width 69 height 14
click at [301, 186] on div "BIMcollab Help Center" at bounding box center [356, 188] width 199 height 13
click at [401, 135] on div "Translate New Task Bulk Actions Page 1 of 63 1 - 15 of 936 1" at bounding box center [607, 139] width 930 height 18
click at [184, 159] on div at bounding box center [178, 166] width 69 height 14
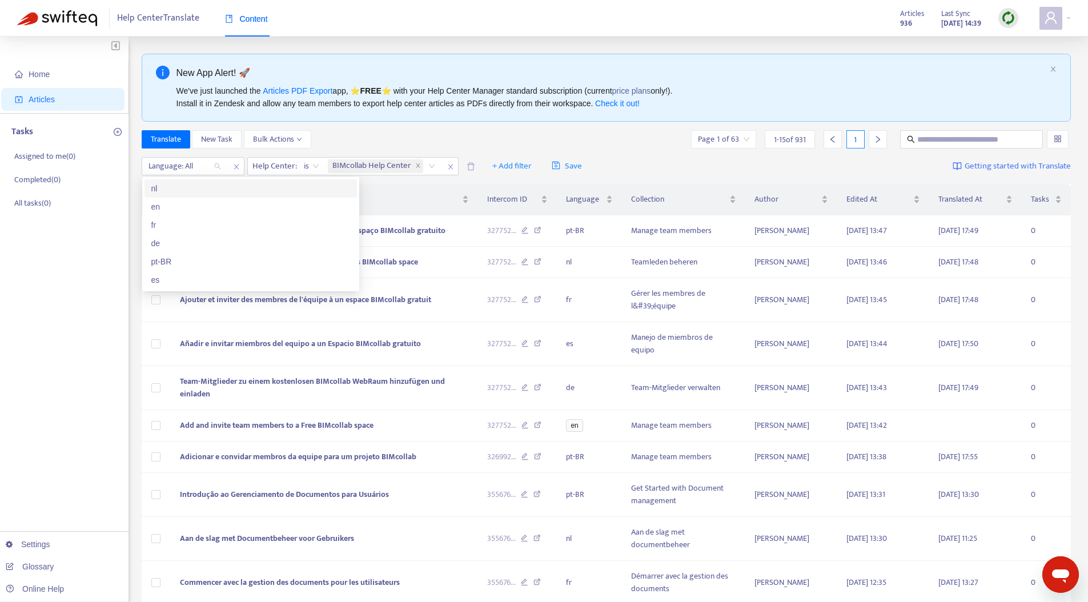
click at [188, 185] on div "nl" at bounding box center [250, 188] width 199 height 13
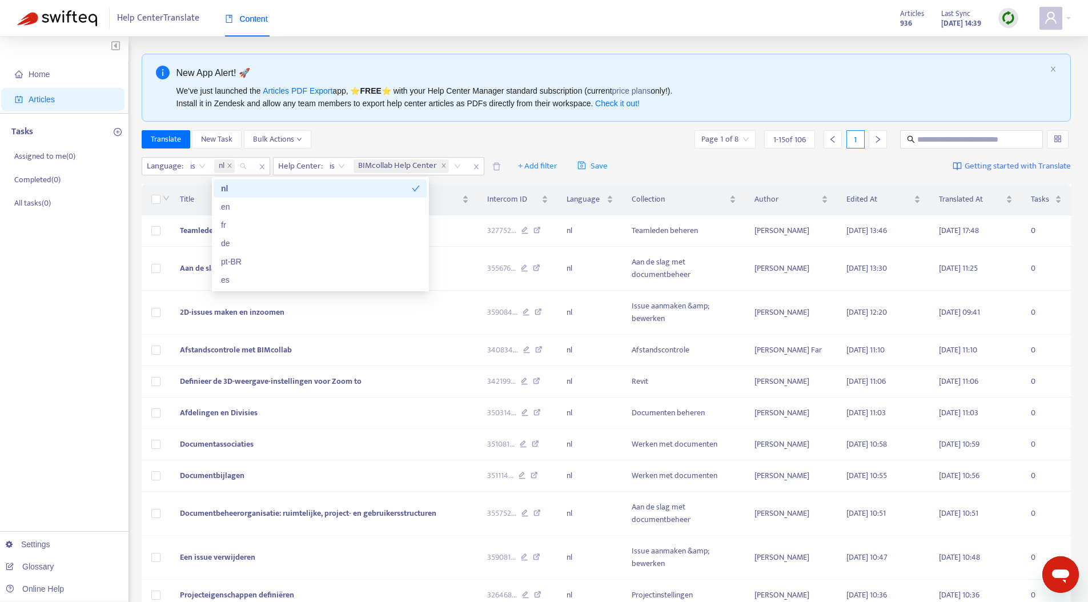
click at [386, 191] on div "nl" at bounding box center [316, 188] width 191 height 13
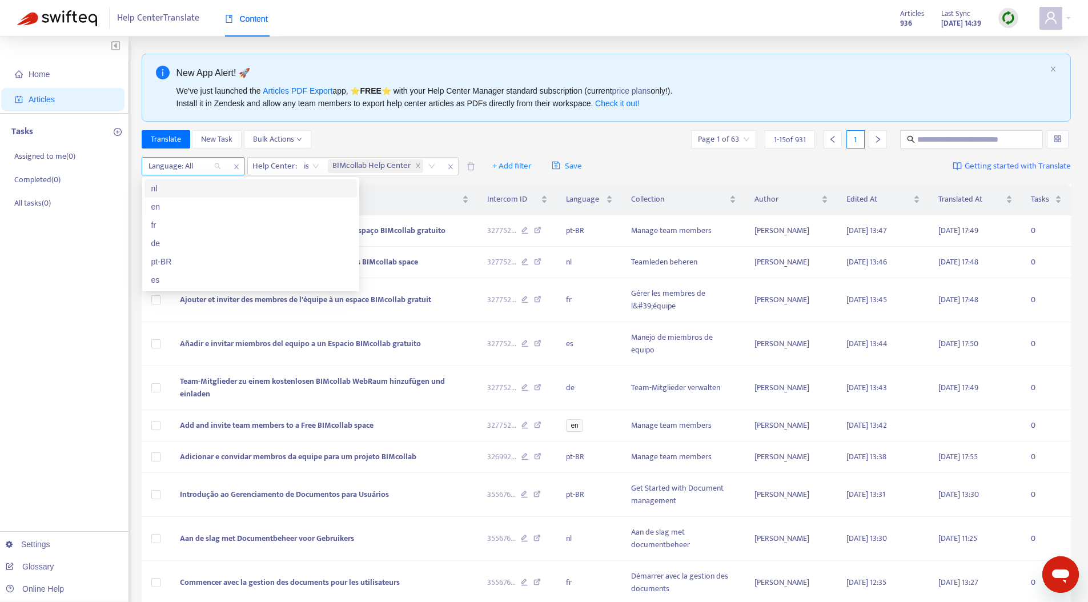
click at [233, 164] on icon "close" at bounding box center [236, 166] width 7 height 7
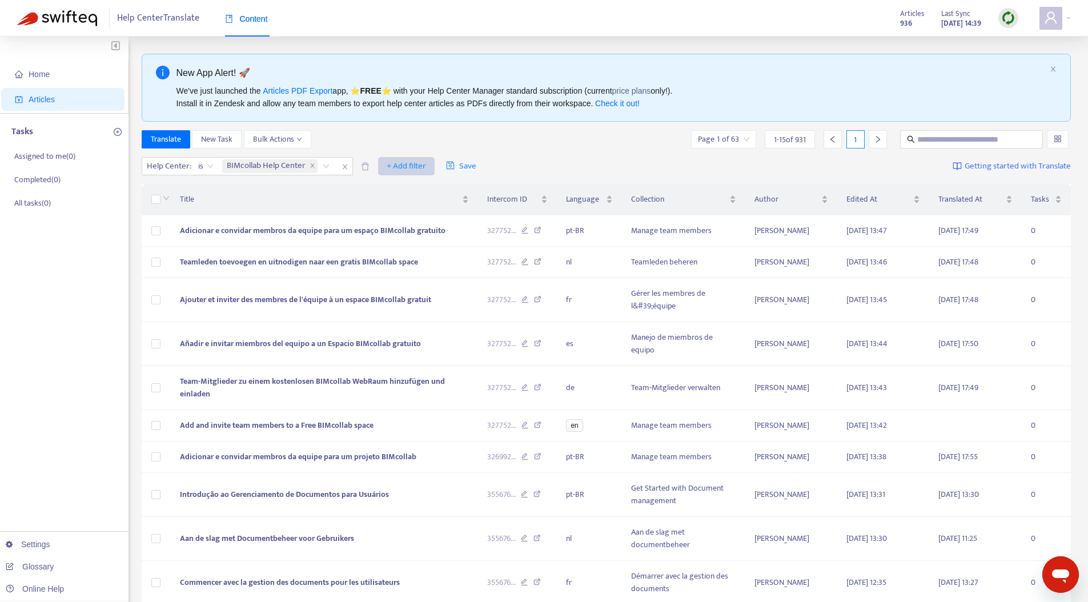
click at [397, 167] on span "+ Add filter" at bounding box center [406, 166] width 39 height 14
click at [423, 303] on span "Recently Translated" at bounding box center [422, 298] width 71 height 13
click at [429, 167] on input "search" at bounding box center [406, 166] width 86 height 17
click at [409, 192] on div "Yes" at bounding box center [464, 188] width 199 height 13
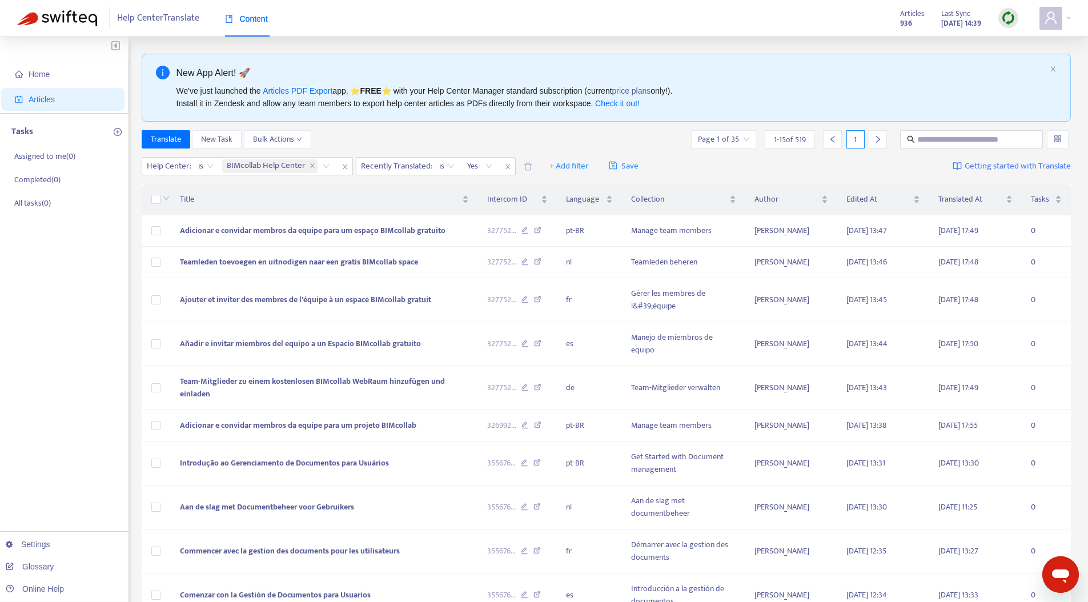
click at [431, 128] on div "New App Alert! 🚀 We've just launched the Articles PDF Export app, ⭐ FREE ⭐️ wit…" at bounding box center [607, 465] width 930 height 822
click at [423, 170] on span "Recently Translated :" at bounding box center [395, 166] width 78 height 17
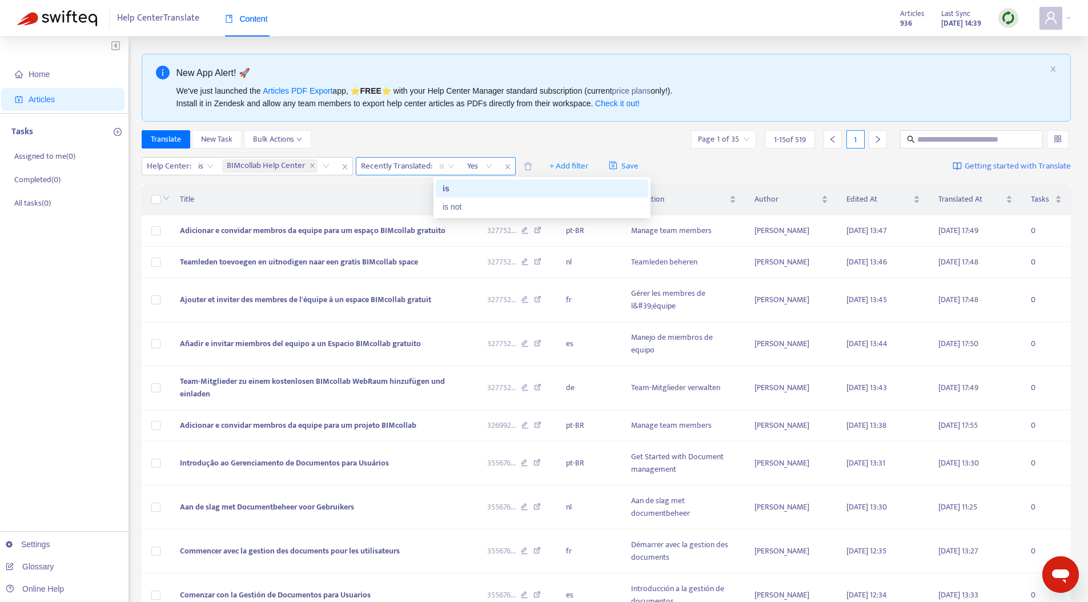
click at [453, 164] on span "is" at bounding box center [446, 166] width 15 height 17
click at [510, 164] on icon "close" at bounding box center [507, 166] width 7 height 7
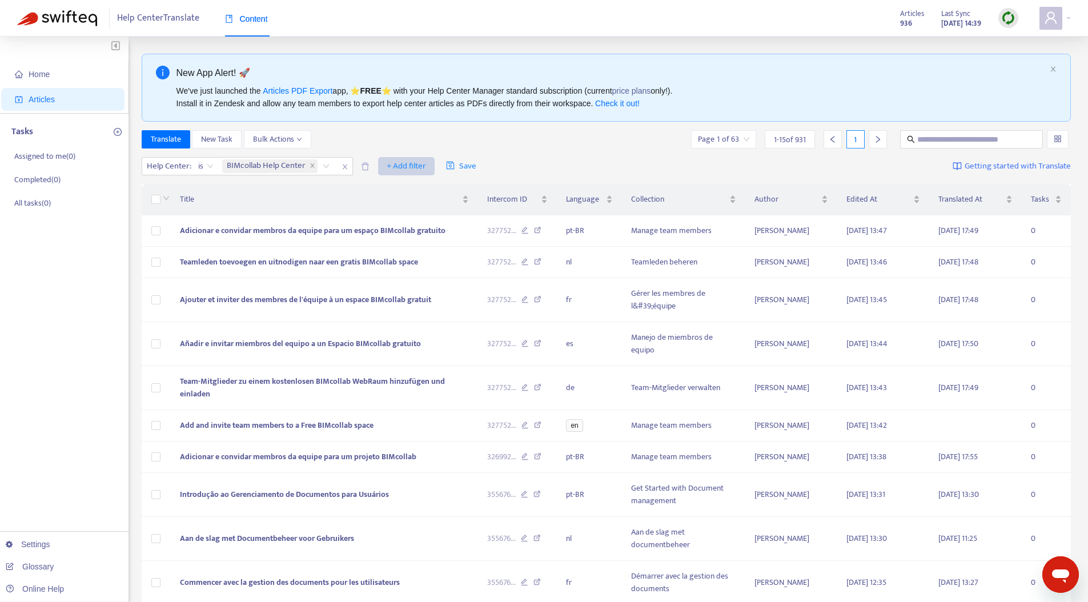
click at [407, 164] on span "+ Add filter" at bounding box center [406, 166] width 39 height 14
click at [425, 208] on span "Not translated to" at bounding box center [422, 207] width 71 height 13
click at [388, 166] on div at bounding box center [393, 166] width 69 height 14
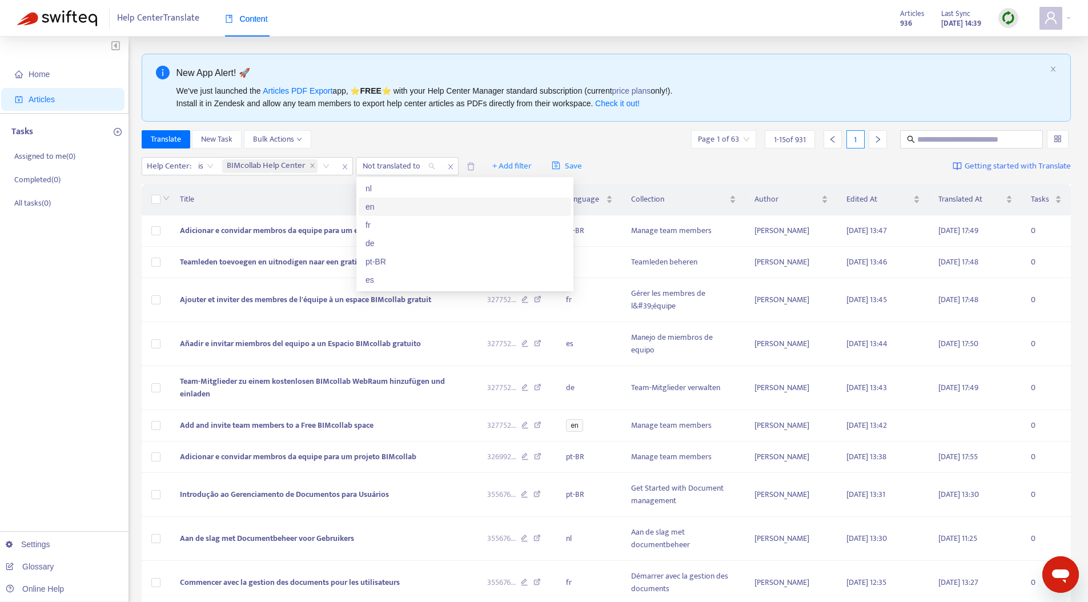
click at [385, 208] on div "en" at bounding box center [464, 206] width 199 height 13
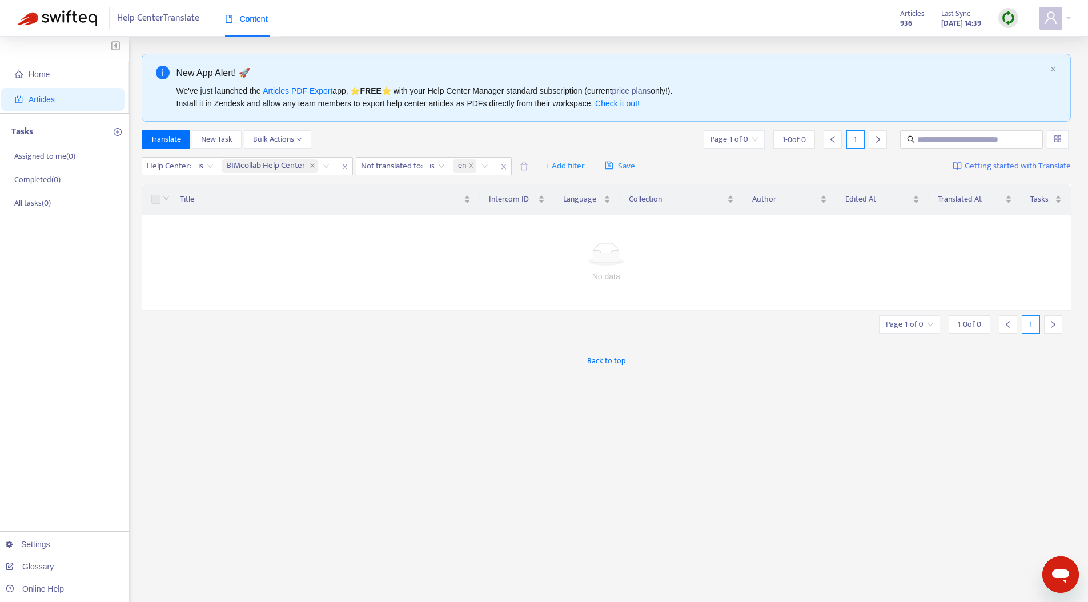
click at [426, 126] on div "New App Alert! 🚀 We've just launched the Articles PDF Export app, ⭐ FREE ⭐️ wit…" at bounding box center [607, 388] width 930 height 668
click at [466, 167] on span "en" at bounding box center [462, 166] width 8 height 14
click at [477, 192] on div "nl" at bounding box center [562, 188] width 199 height 13
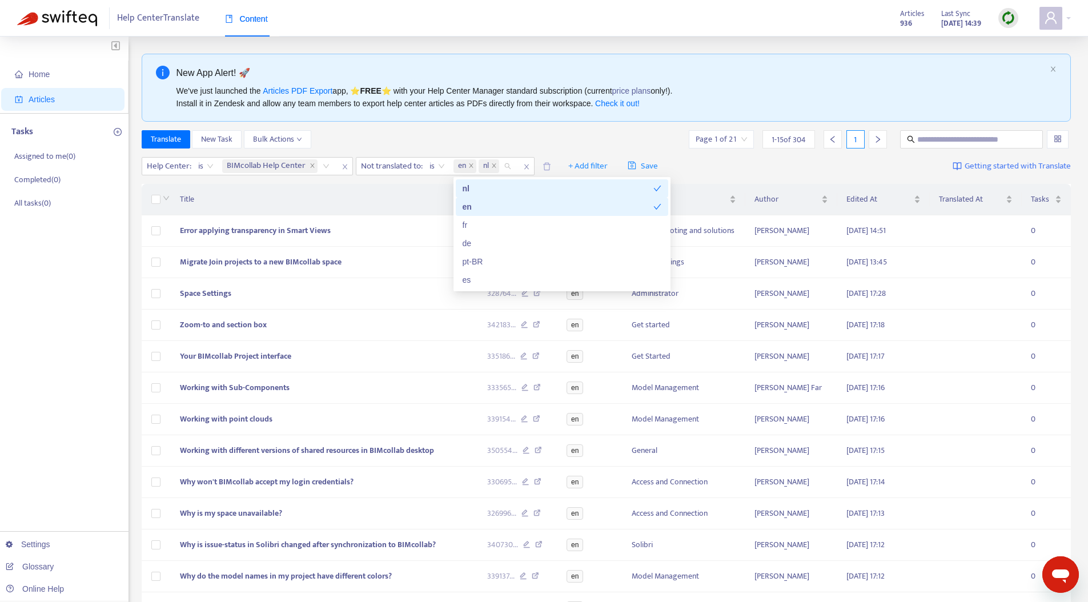
click at [616, 206] on div "en" at bounding box center [558, 206] width 191 height 13
click at [485, 134] on div "Translate New Task Bulk Actions Page 1 of 21 1 - 15 of 304 1" at bounding box center [607, 139] width 930 height 18
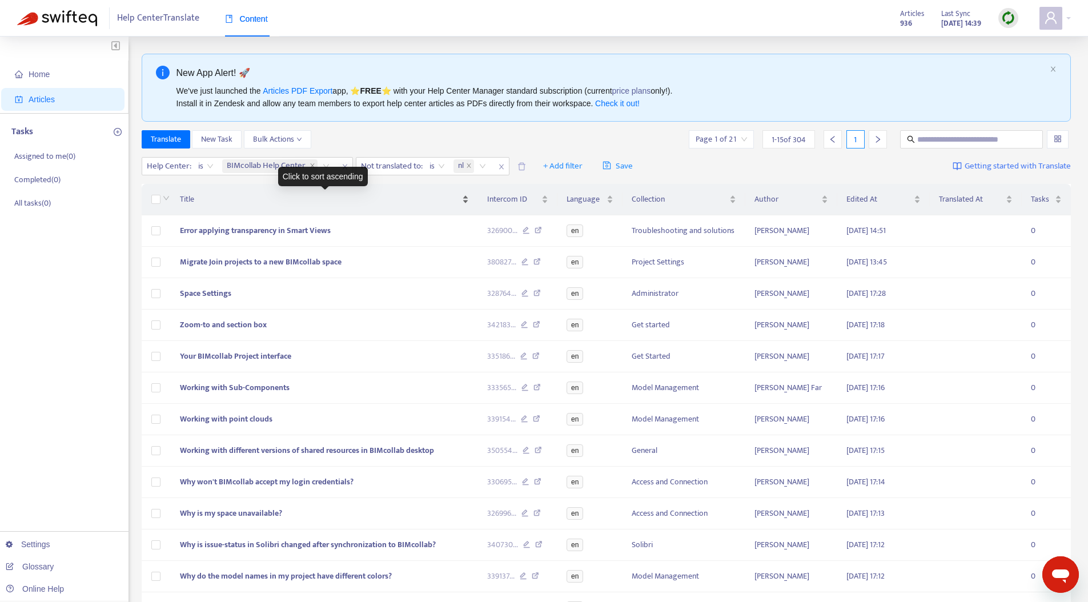
click at [200, 199] on span "Title" at bounding box center [320, 199] width 280 height 13
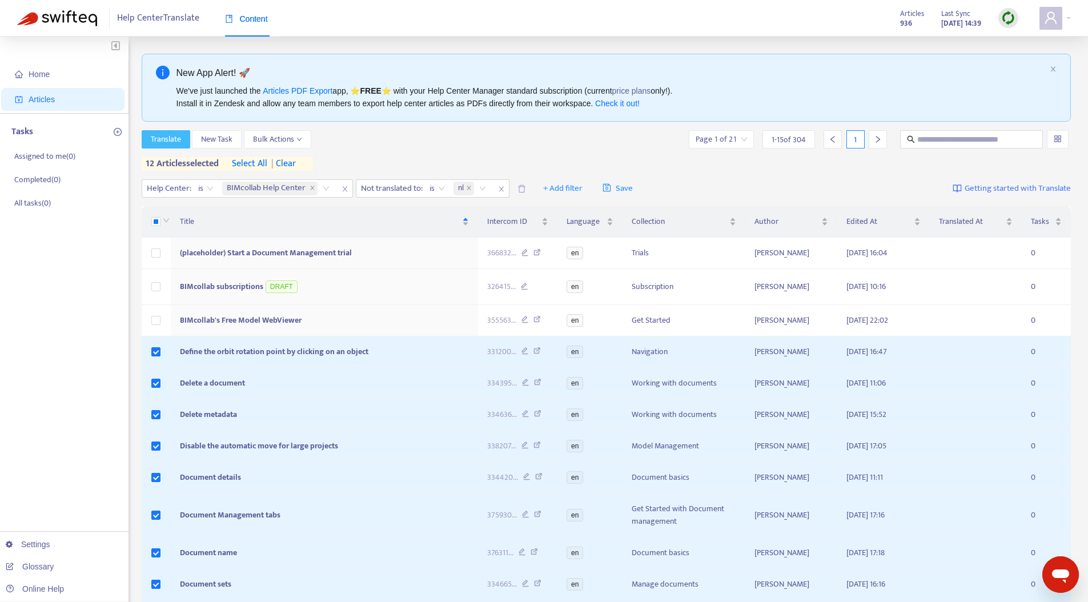
click at [163, 136] on span "Translate" at bounding box center [166, 139] width 30 height 13
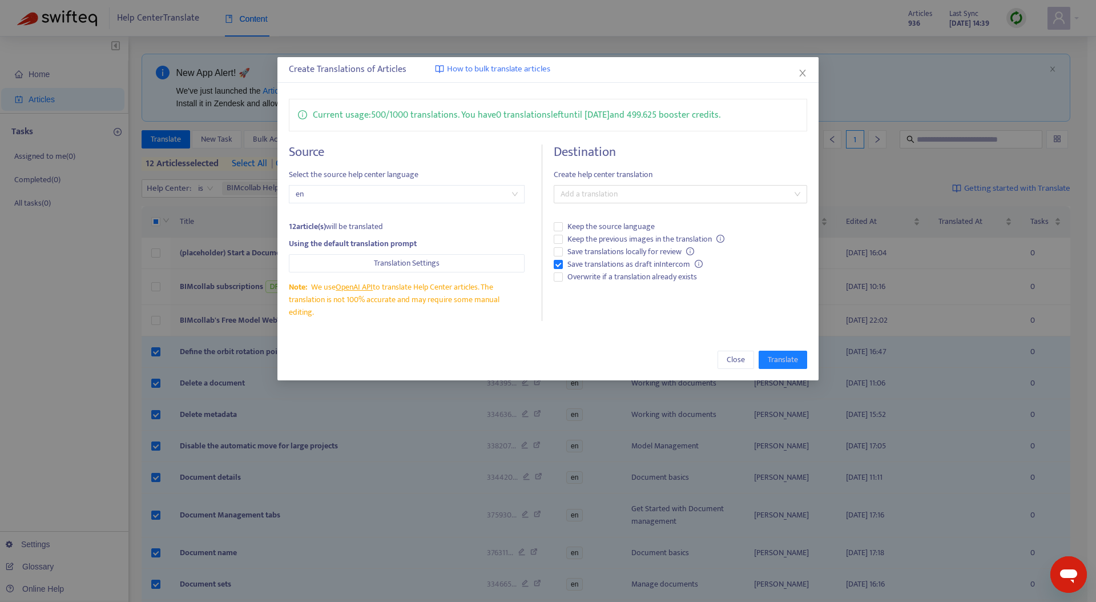
click at [656, 180] on span "Create help center translation" at bounding box center [681, 174] width 254 height 13
click at [637, 192] on div at bounding box center [675, 194] width 236 height 14
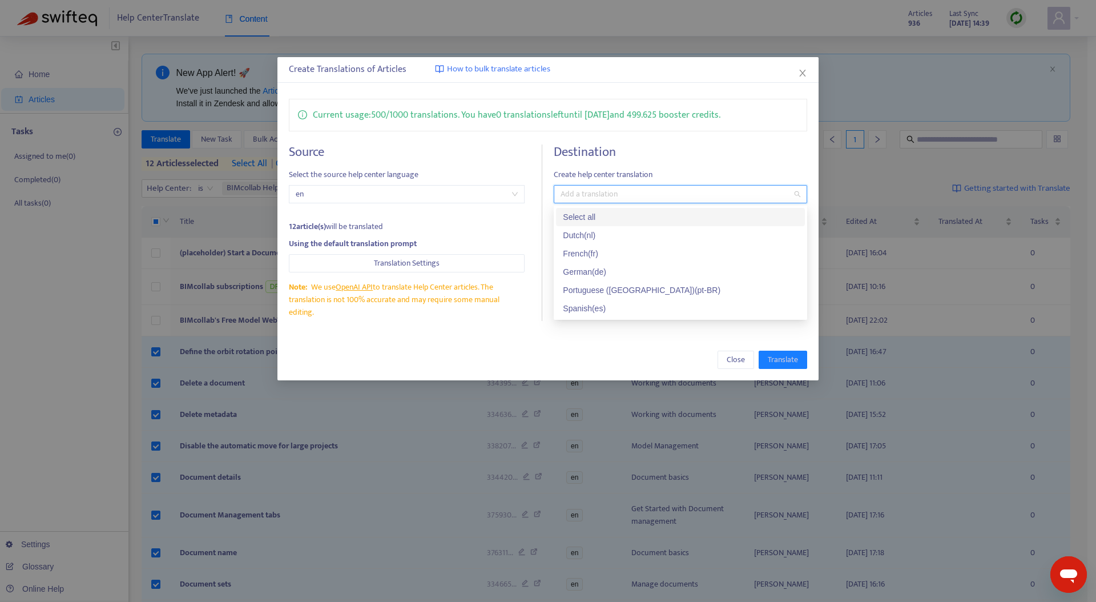
click at [613, 220] on div "Select all" at bounding box center [680, 217] width 235 height 13
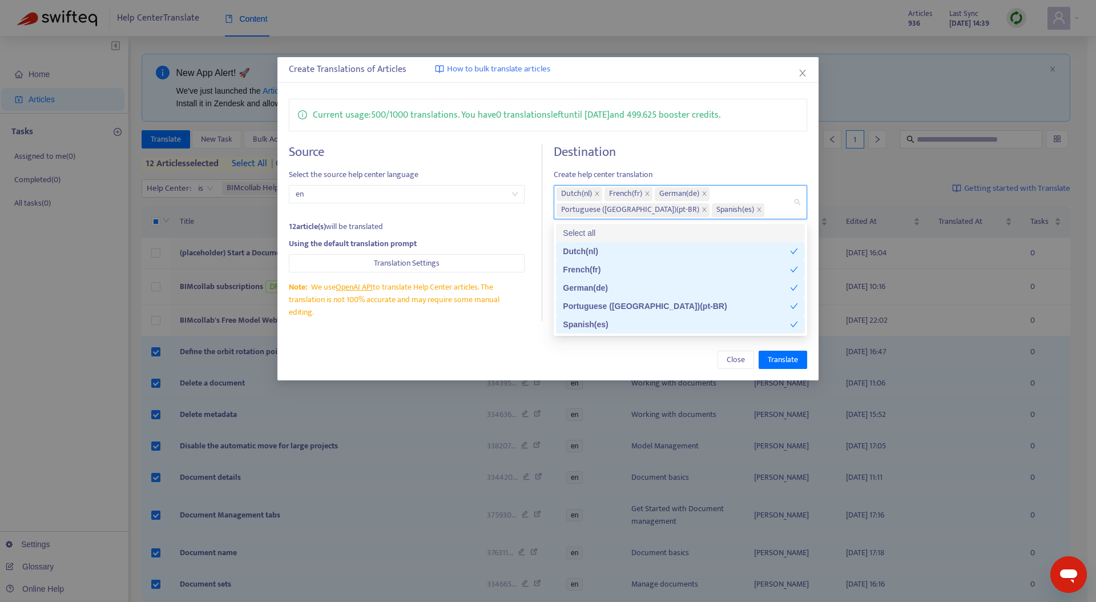
click at [731, 152] on h4 "Destination" at bounding box center [681, 151] width 254 height 15
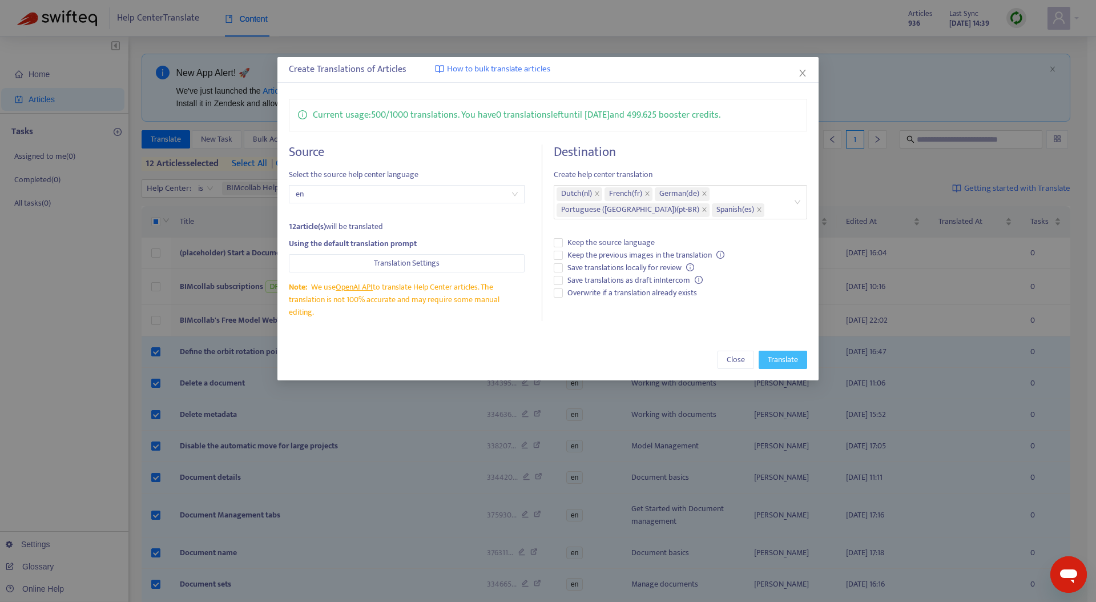
drag, startPoint x: 785, startPoint y: 360, endPoint x: 712, endPoint y: 351, distance: 73.1
click at [712, 351] on div "Close Translate" at bounding box center [548, 360] width 519 height 18
click at [730, 358] on span "Close" at bounding box center [736, 360] width 18 height 13
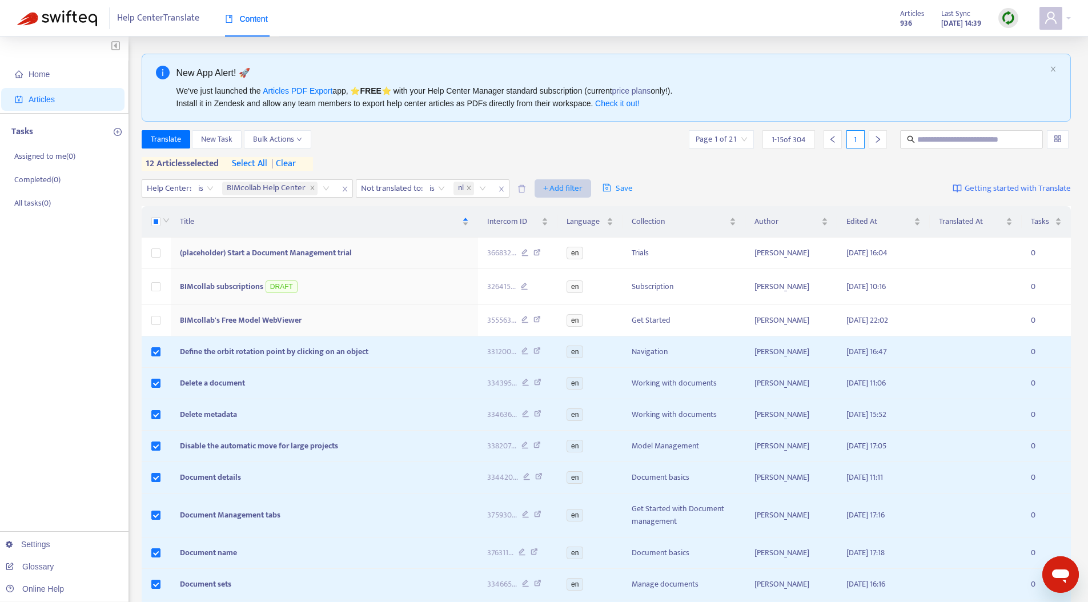
click at [563, 187] on span "+ Add filter" at bounding box center [562, 189] width 39 height 14
click at [582, 214] on span "Language" at bounding box center [581, 211] width 71 height 13
click at [568, 188] on div at bounding box center [549, 189] width 69 height 14
click at [547, 228] on div "en" at bounding box center [623, 229] width 199 height 13
click at [560, 136] on div "Translate New Task Bulk Actions Page 1 of 21 1 - 15 of 304 1" at bounding box center [607, 139] width 930 height 18
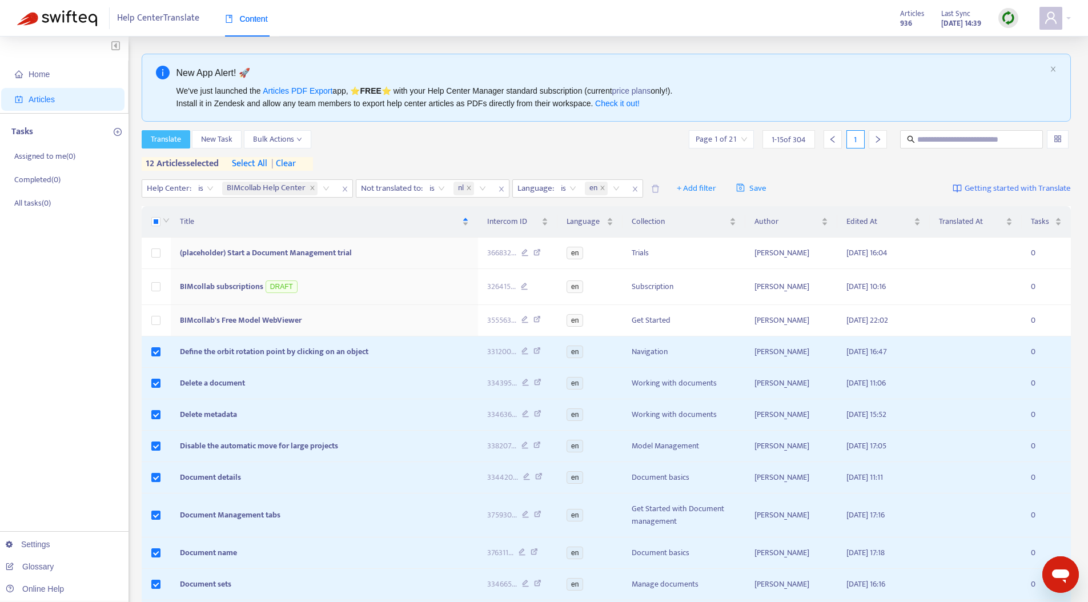
click at [160, 139] on span "Translate" at bounding box center [166, 139] width 30 height 13
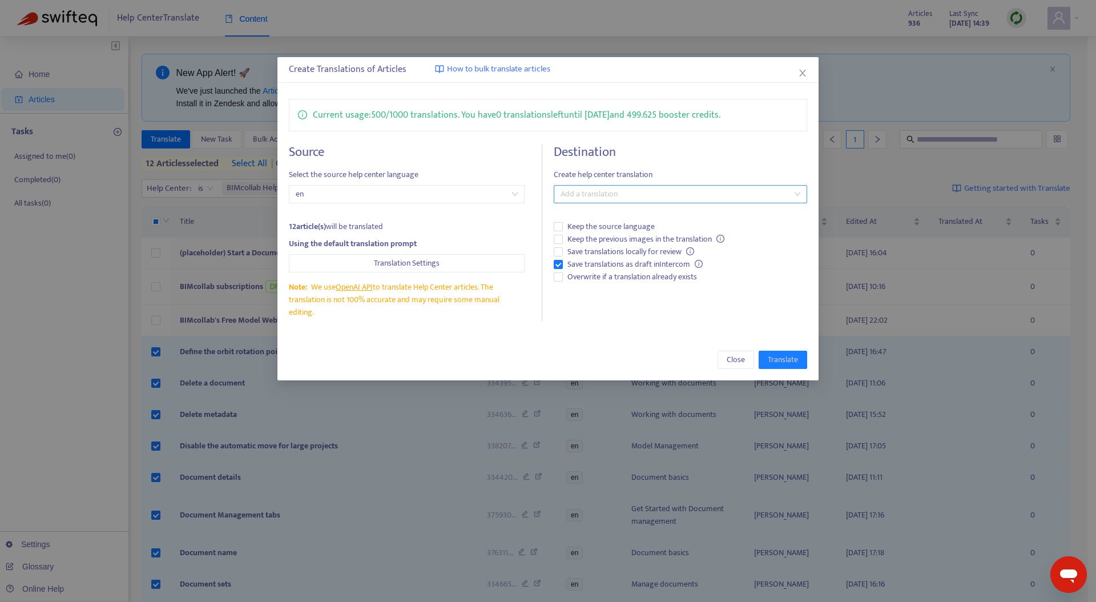
click at [643, 201] on div at bounding box center [675, 194] width 236 height 14
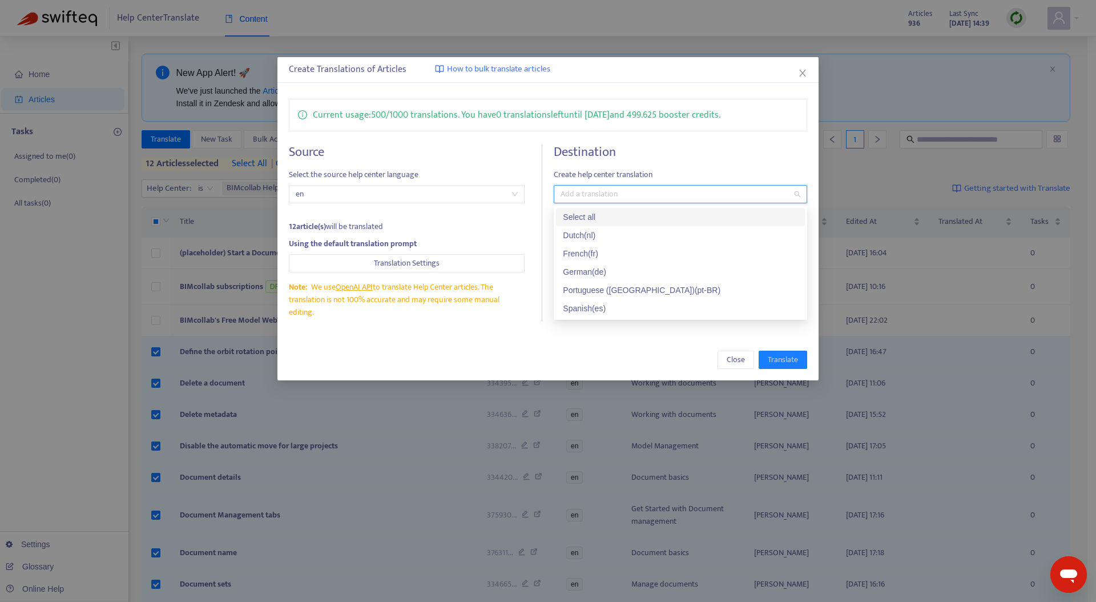
click at [617, 218] on div "Select all" at bounding box center [680, 217] width 235 height 13
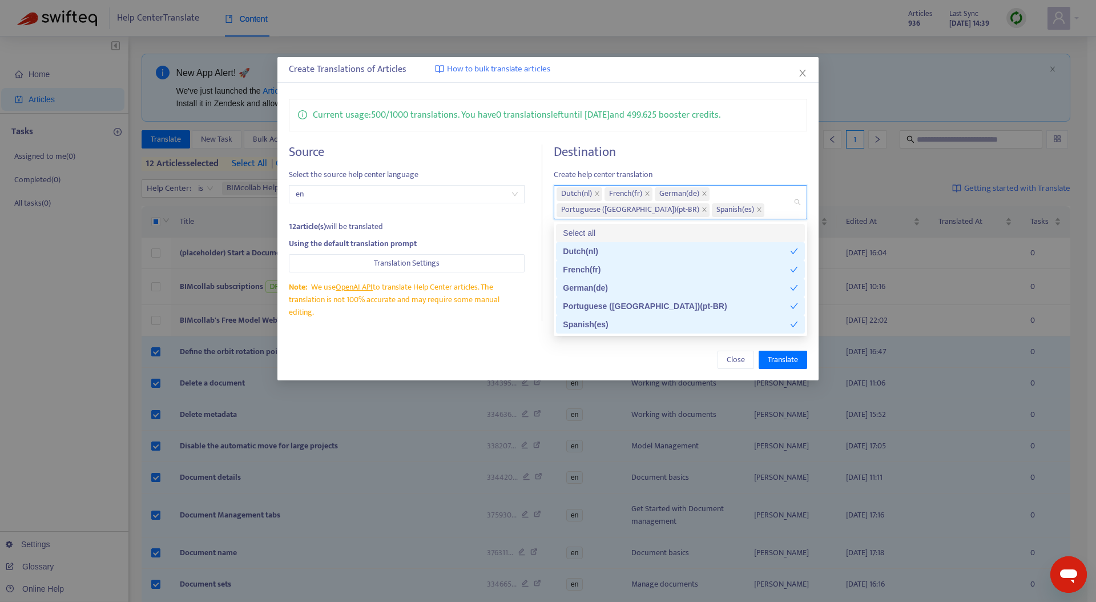
click at [697, 133] on div "Current usage: 500 / 1000 translations . You have 0 translations left until 11/…" at bounding box center [549, 209] width 542 height 245
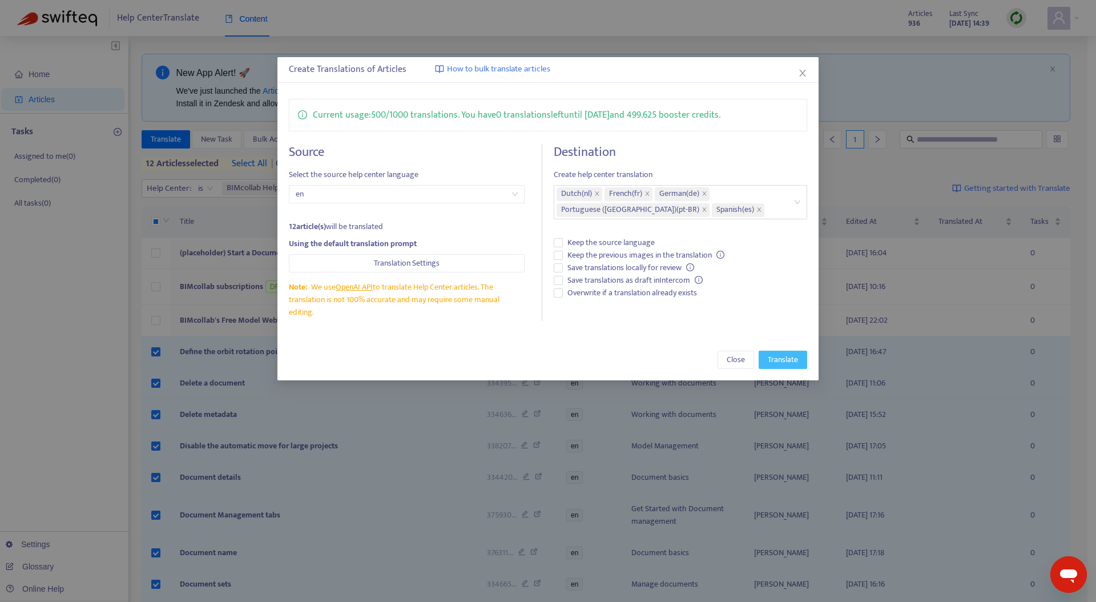
click at [788, 359] on span "Translate" at bounding box center [783, 360] width 30 height 13
